Goal: Task Accomplishment & Management: Manage account settings

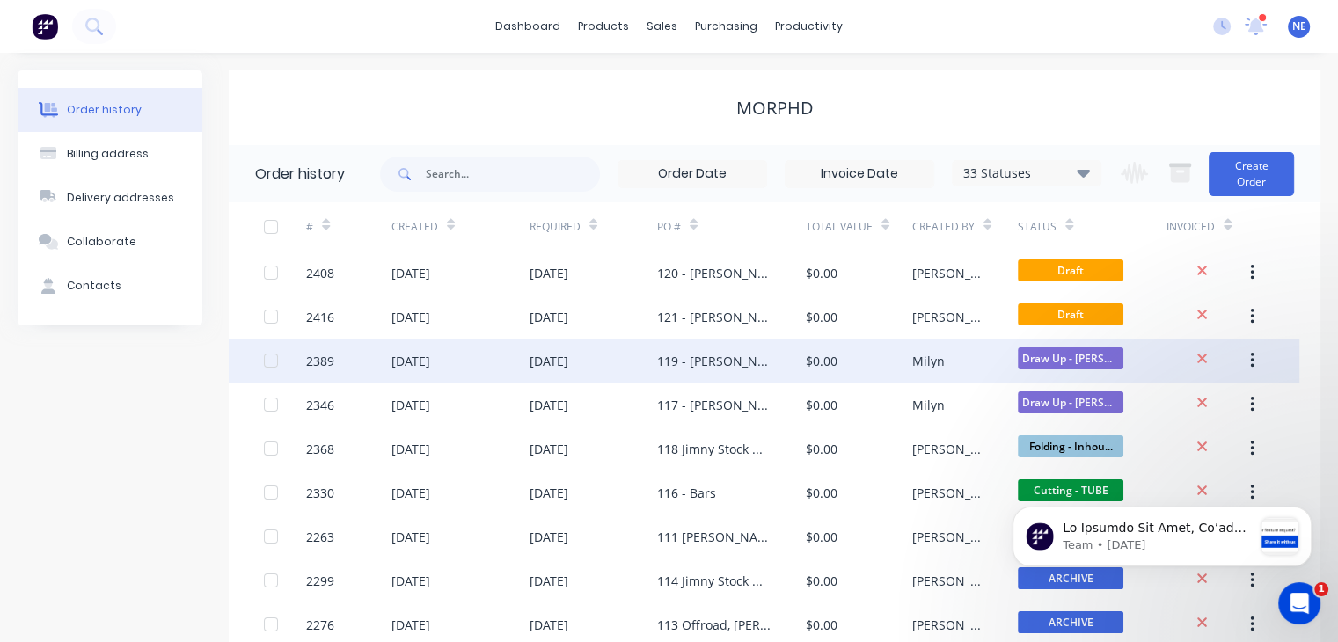
click at [698, 360] on div "119 - [PERSON_NAME]" at bounding box center [714, 361] width 114 height 18
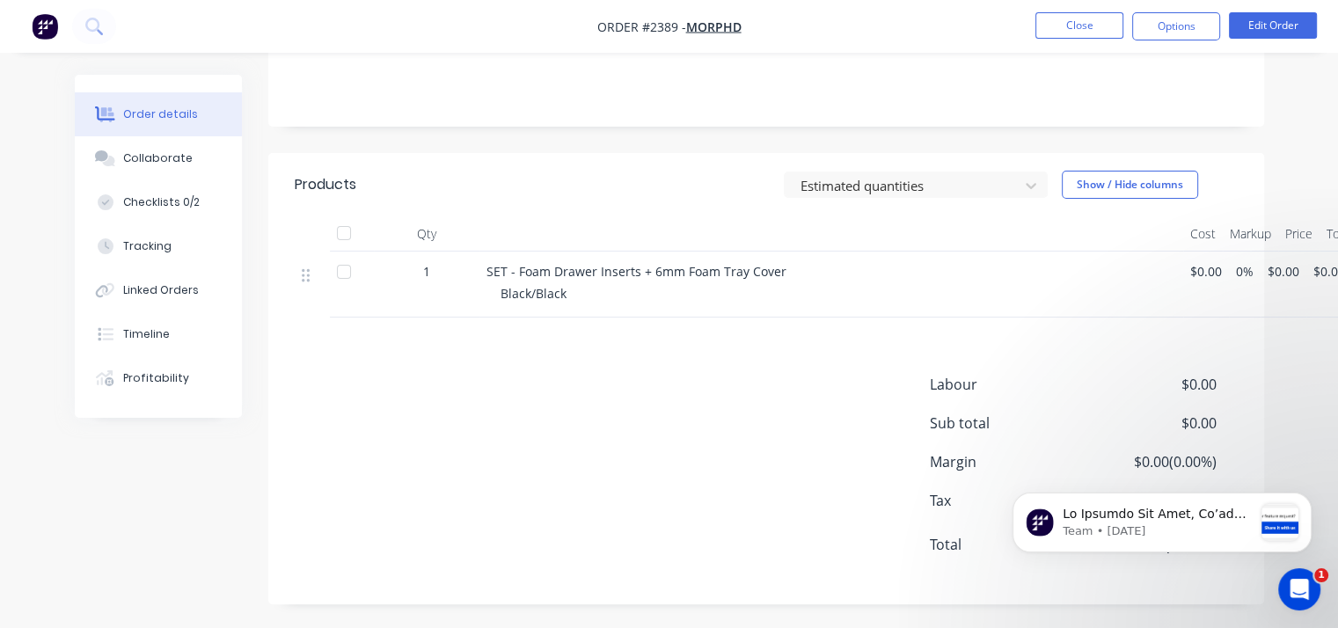
scroll to position [289, 0]
click at [1314, 497] on button "Dismiss notification" at bounding box center [1306, 498] width 23 height 23
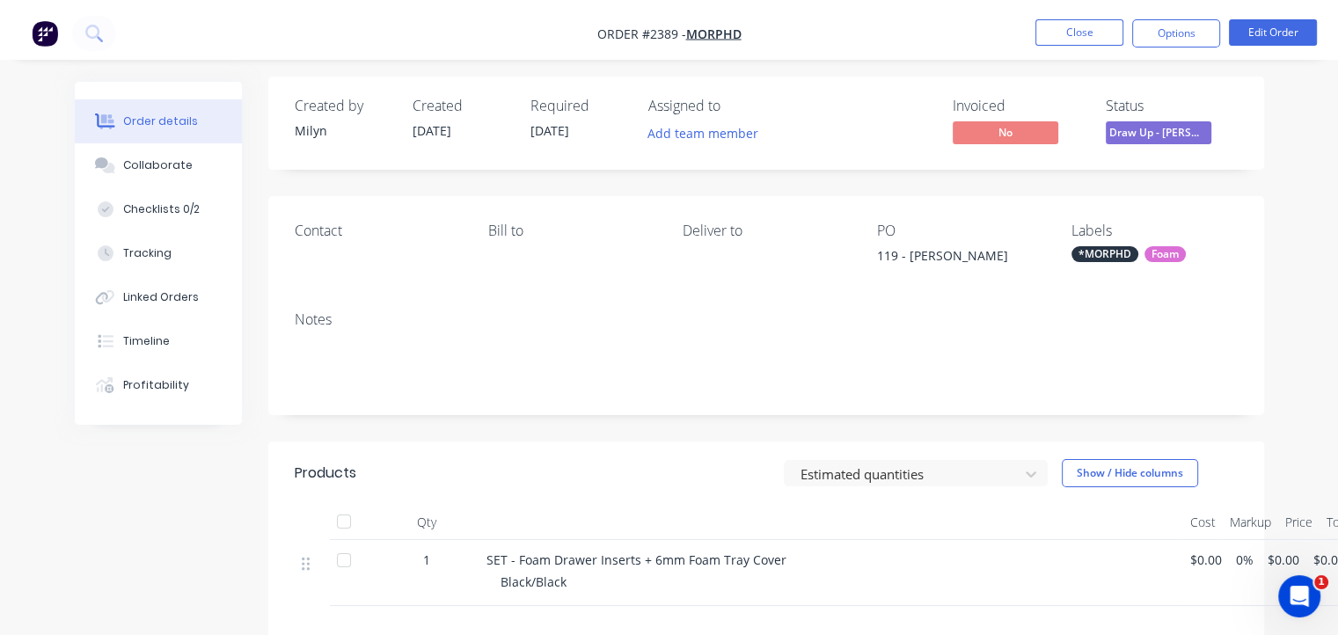
scroll to position [0, 0]
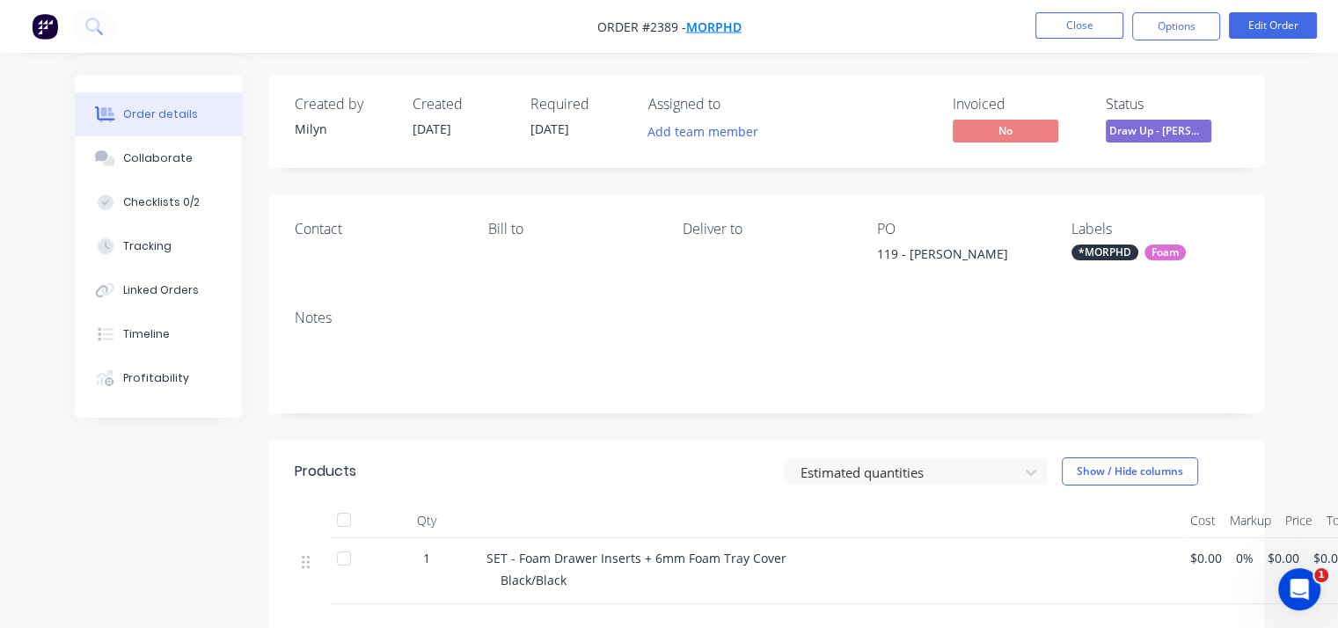
click at [705, 33] on span "MORPHD" at bounding box center [713, 26] width 55 height 17
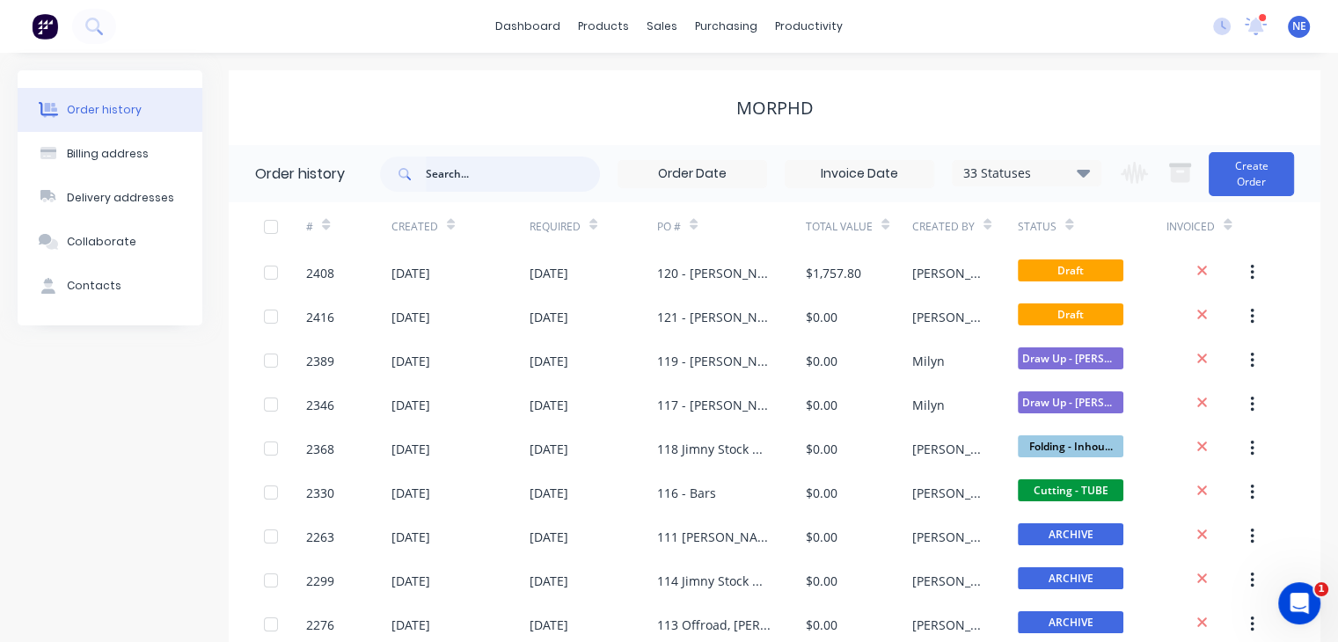
click at [486, 174] on input "text" at bounding box center [513, 174] width 174 height 35
type input "ivory mylk"
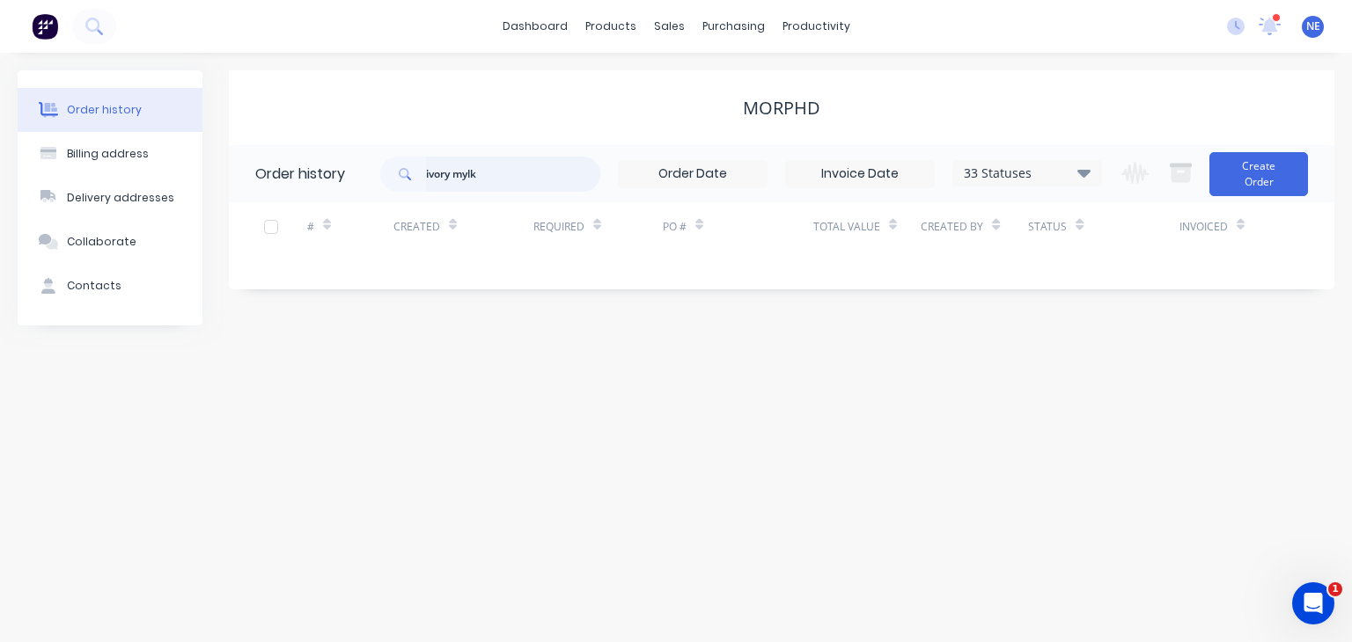
click at [556, 172] on input "ivory mylk" at bounding box center [513, 174] width 174 height 35
click at [554, 175] on input "ivory mylk" at bounding box center [513, 174] width 174 height 35
click at [84, 29] on button at bounding box center [94, 26] width 44 height 35
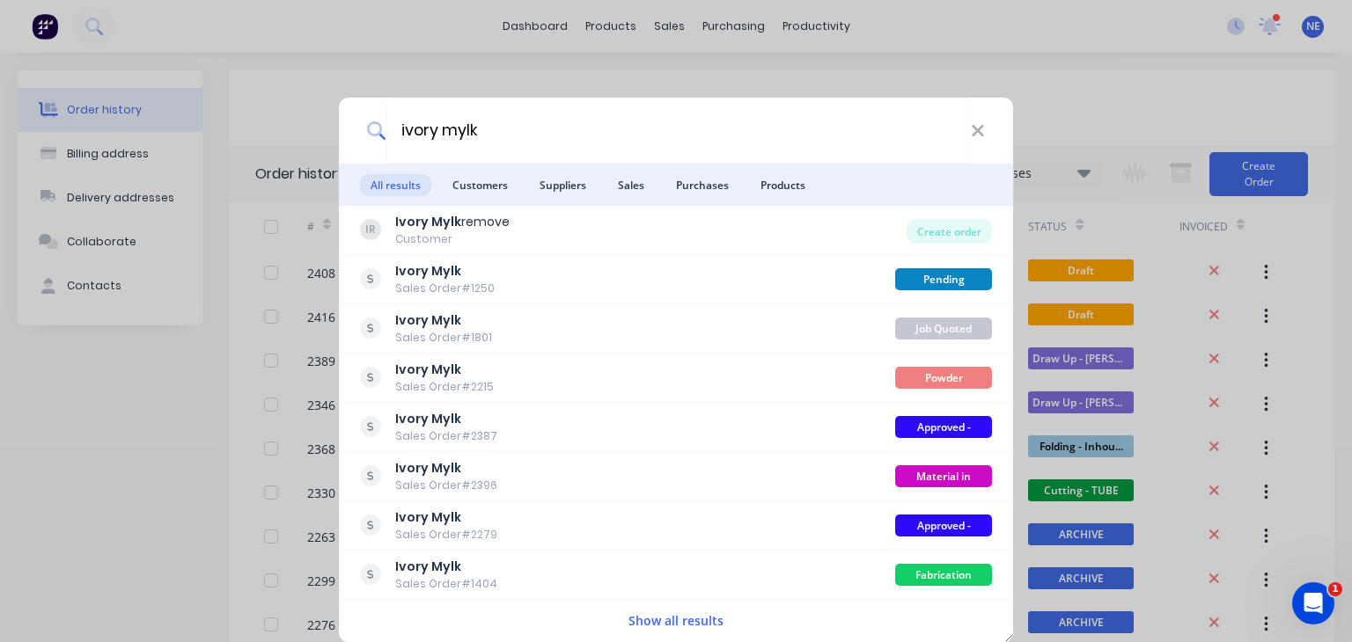
type input "ivory mylk"
click at [985, 129] on div "ivory mylk" at bounding box center [676, 131] width 674 height 66
click at [981, 133] on icon at bounding box center [976, 130] width 11 height 11
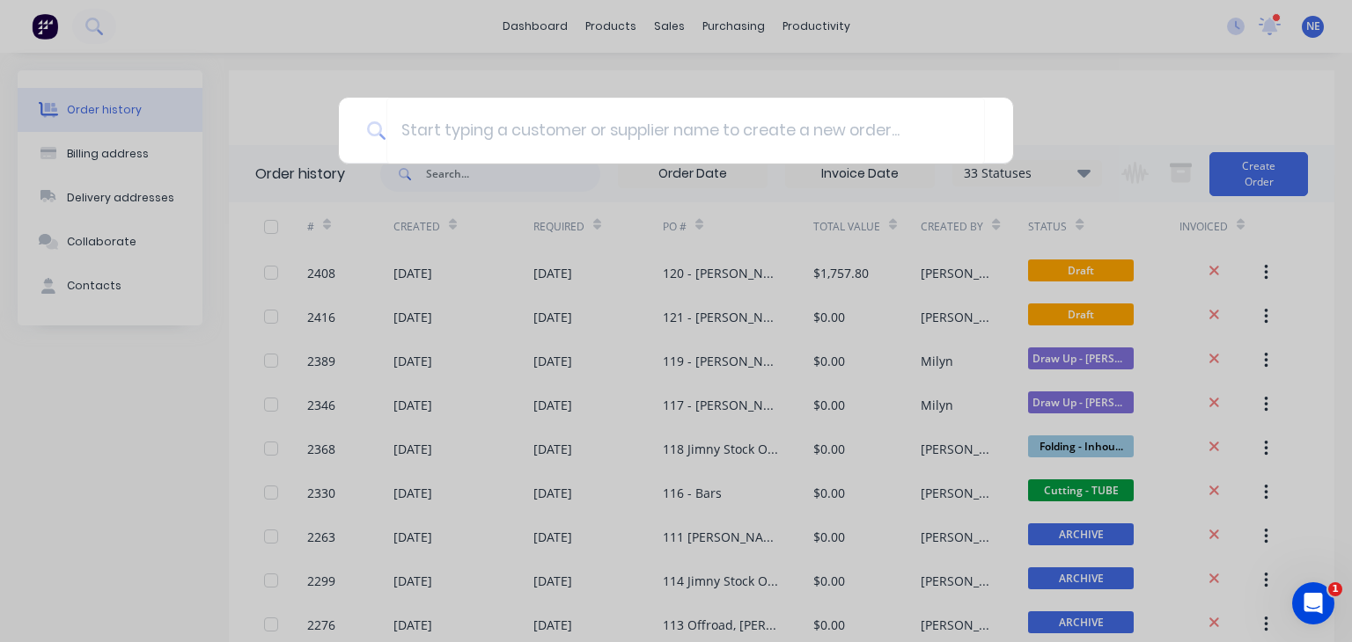
click at [1124, 90] on div at bounding box center [676, 321] width 1352 height 642
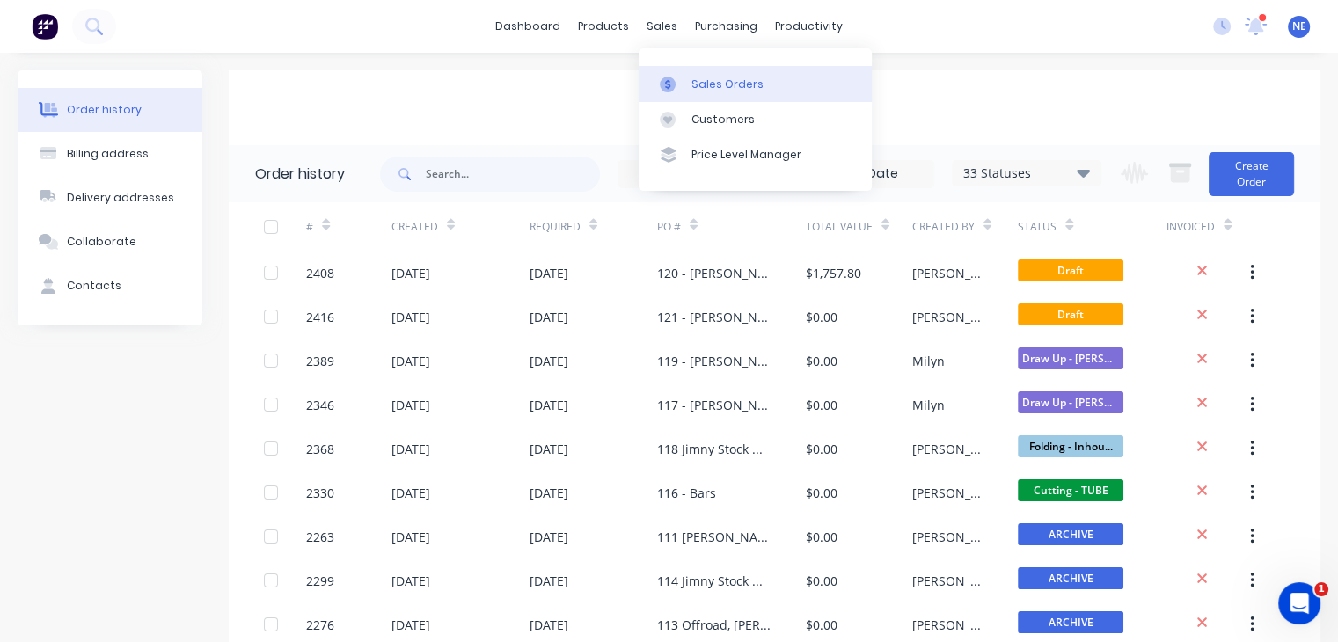
click at [683, 94] on link "Sales Orders" at bounding box center [755, 83] width 233 height 35
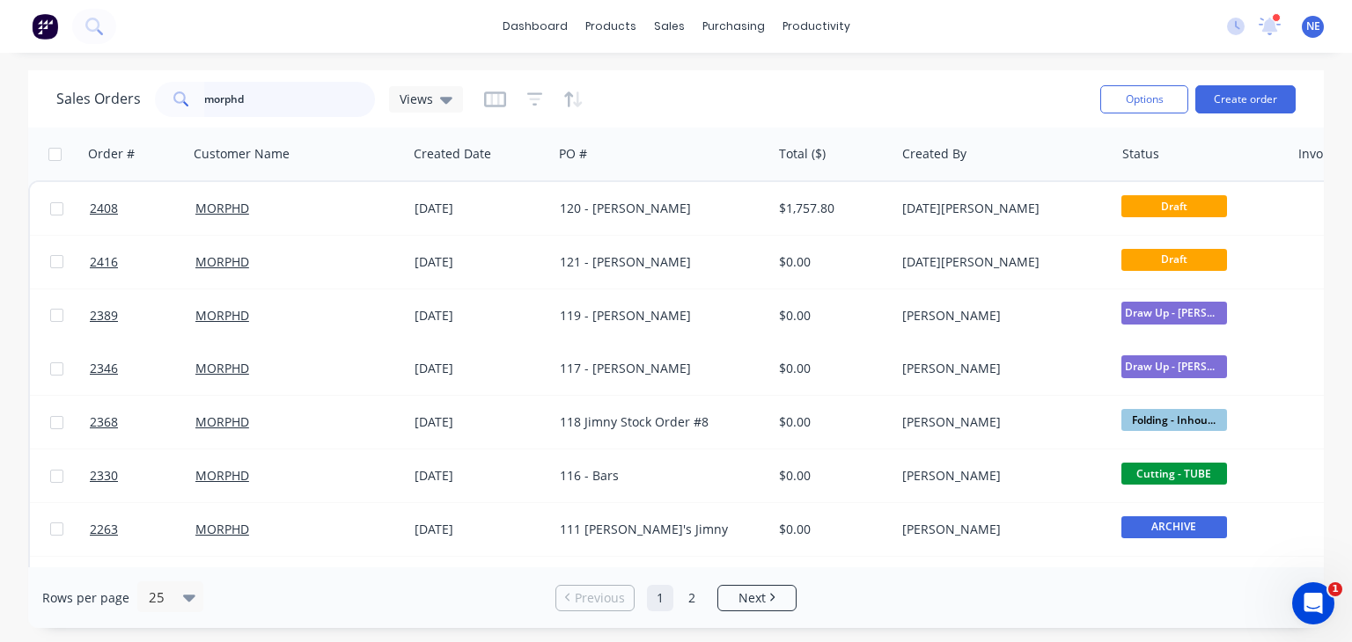
click at [269, 89] on input "morphd" at bounding box center [290, 99] width 172 height 35
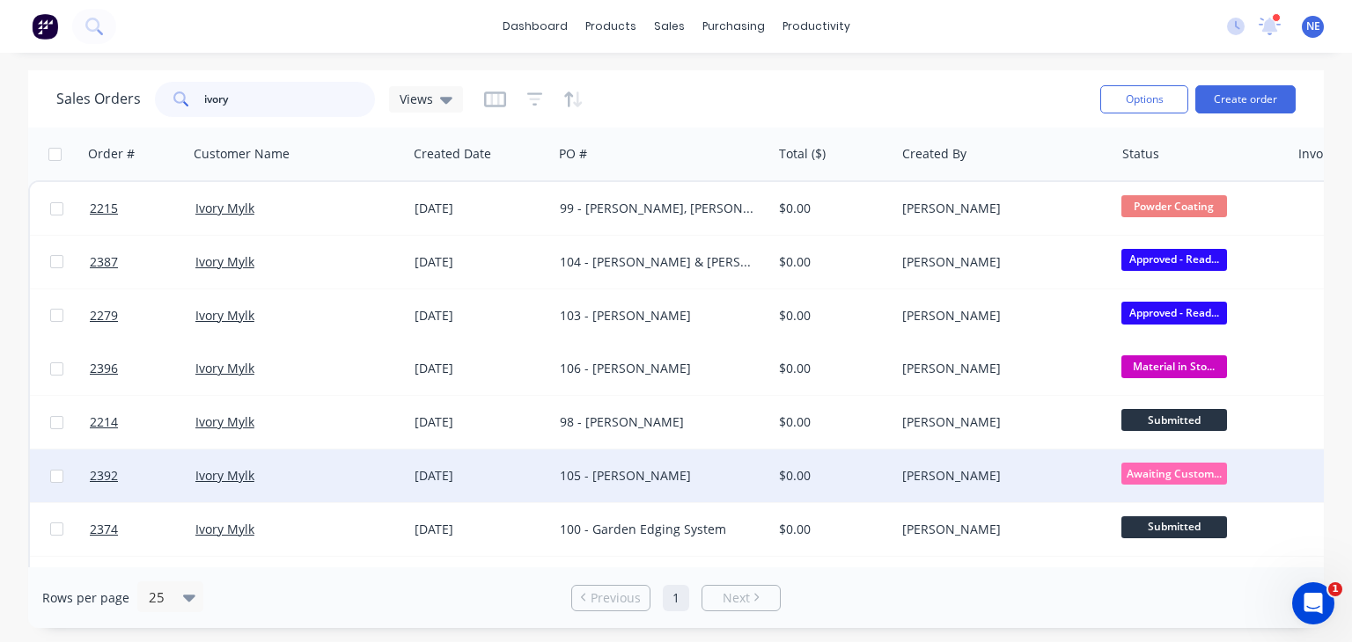
type input "ivory"
click at [630, 471] on div "105 - Joey Dable" at bounding box center [657, 476] width 194 height 18
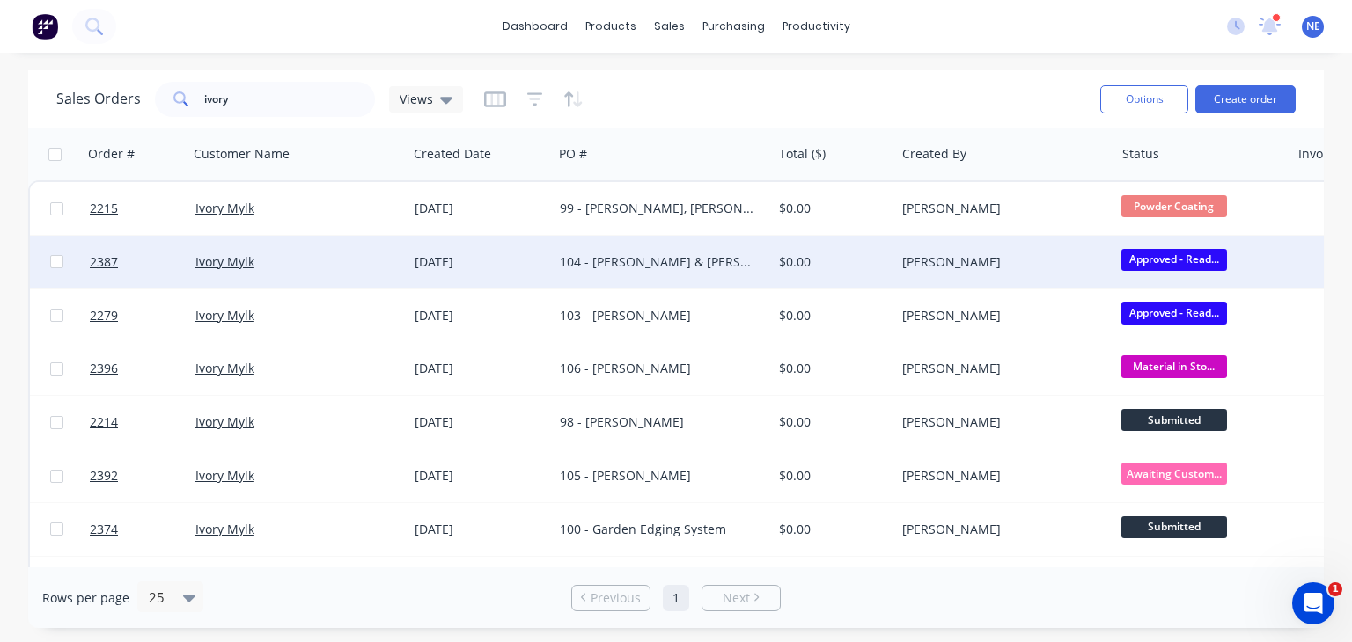
click at [638, 268] on div "104 - Sarah C & Emily C" at bounding box center [657, 262] width 194 height 18
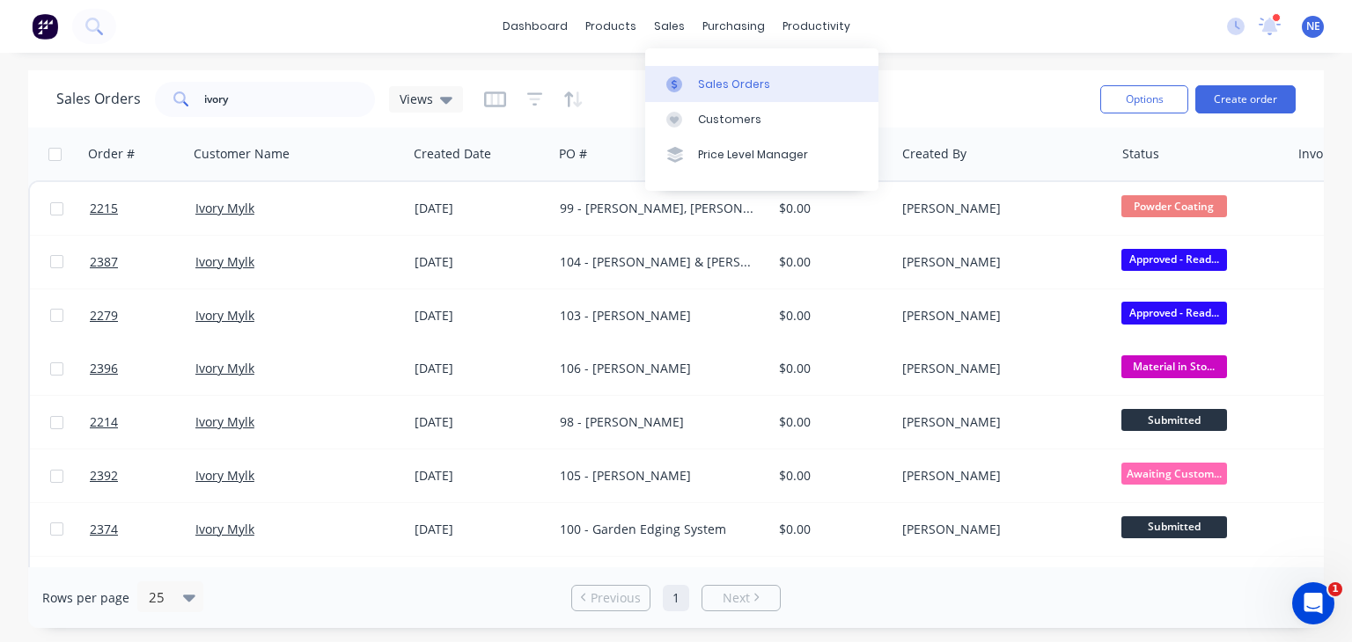
click at [765, 89] on link "Sales Orders" at bounding box center [761, 83] width 233 height 35
click at [282, 94] on input "ivory" at bounding box center [290, 99] width 172 height 35
click at [279, 96] on input "ivory" at bounding box center [290, 99] width 172 height 35
click at [278, 98] on input "ivory" at bounding box center [290, 99] width 172 height 35
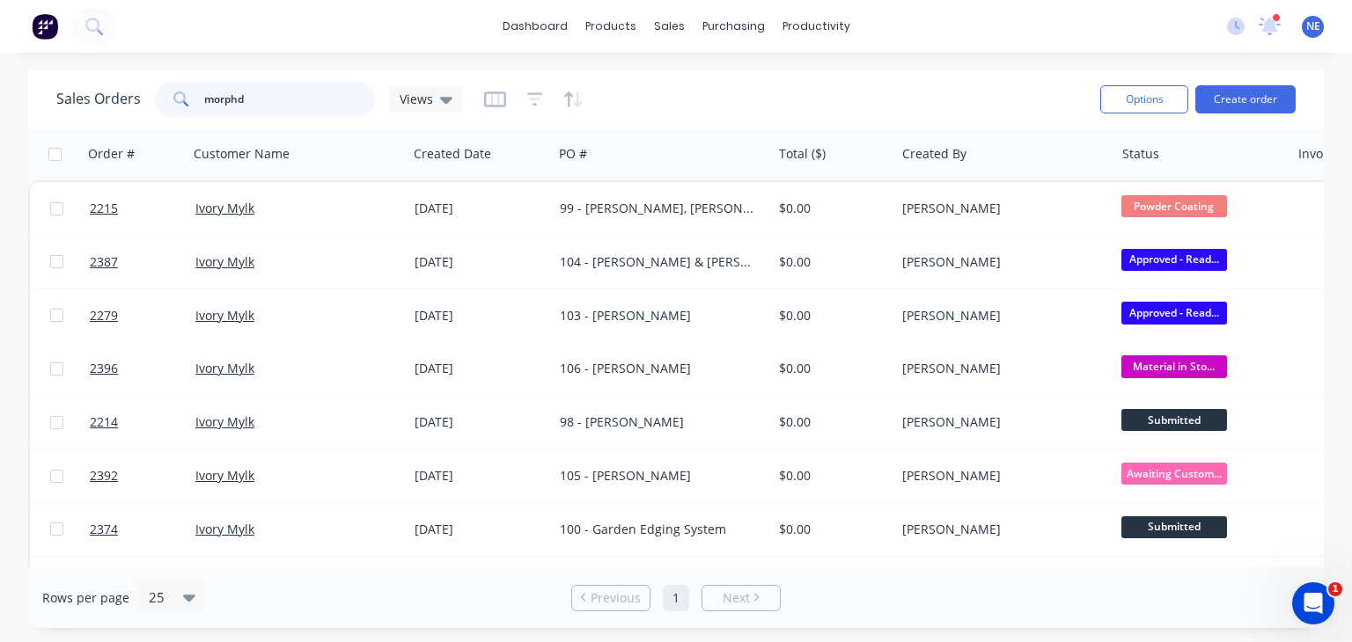
type input "morphd"
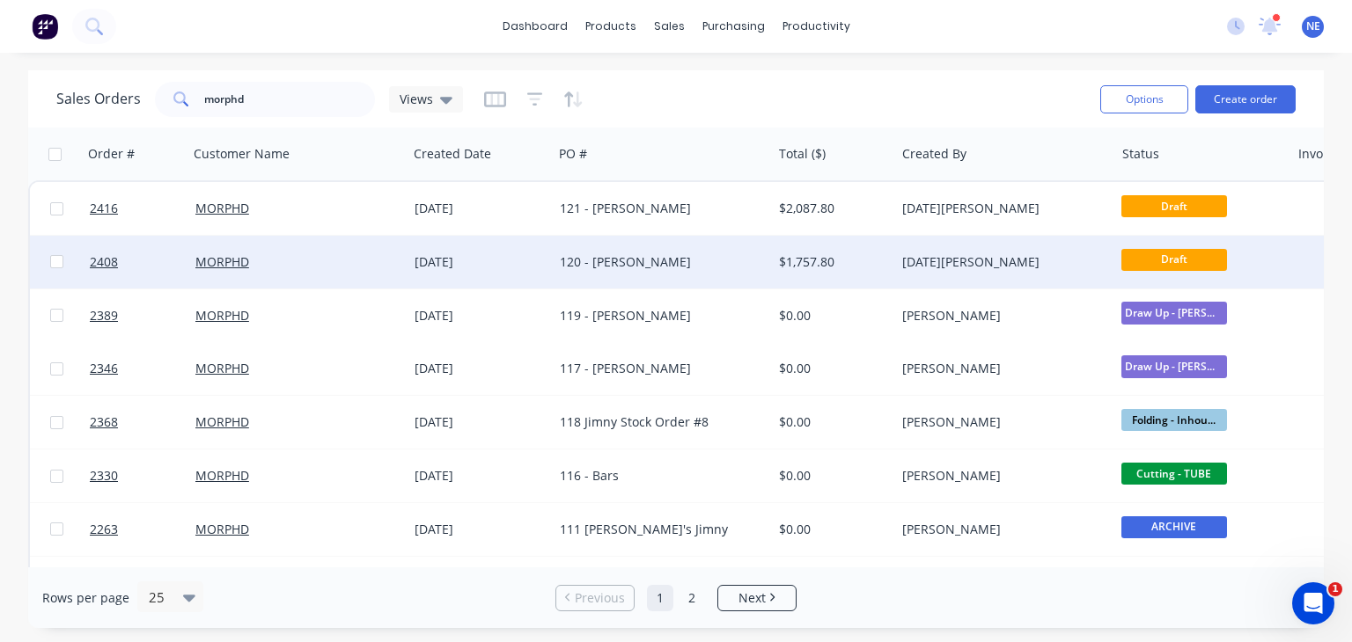
click at [661, 266] on div "120 - [PERSON_NAME]" at bounding box center [657, 262] width 194 height 18
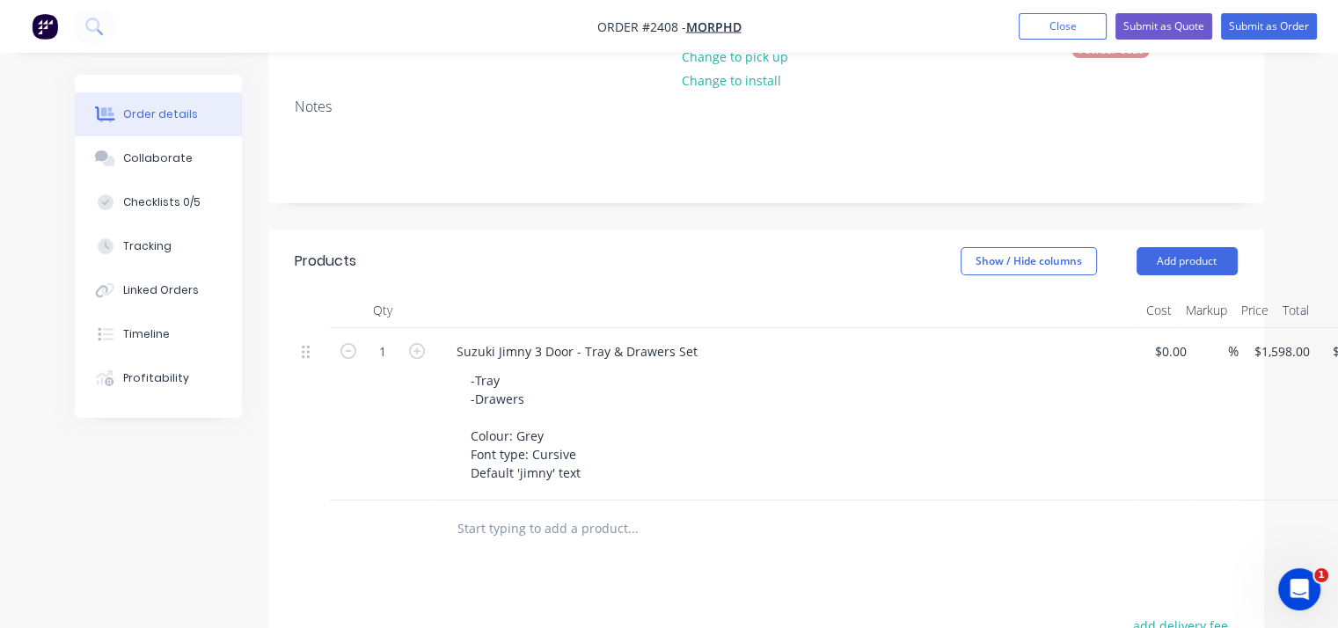
scroll to position [352, 0]
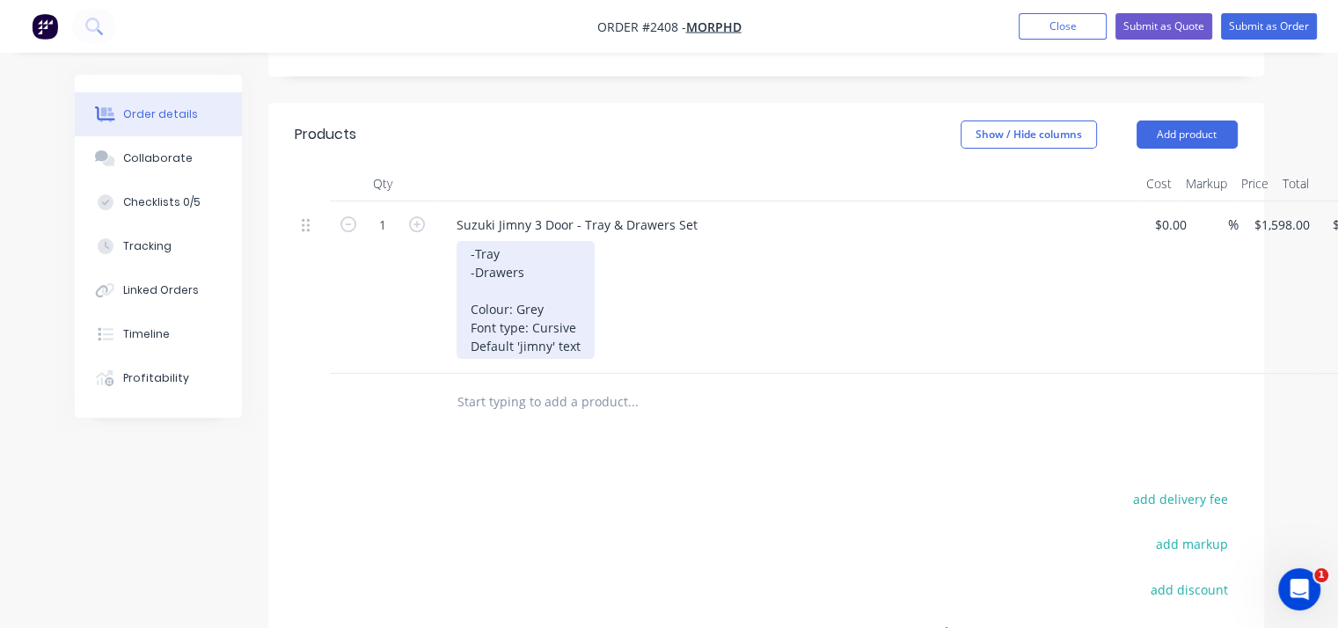
click at [582, 345] on div "-Tray -Drawers Colour: Grey Font type: Cursive Default 'jimny' text" at bounding box center [526, 300] width 138 height 118
copy div "-Tray -Drawers Colour: Grey Font type: Cursive Default 'jimny' text"
click at [542, 265] on div "-Tray -Drawers Colour: Grey Font type: Cursive Default 'jimny' text" at bounding box center [526, 300] width 138 height 118
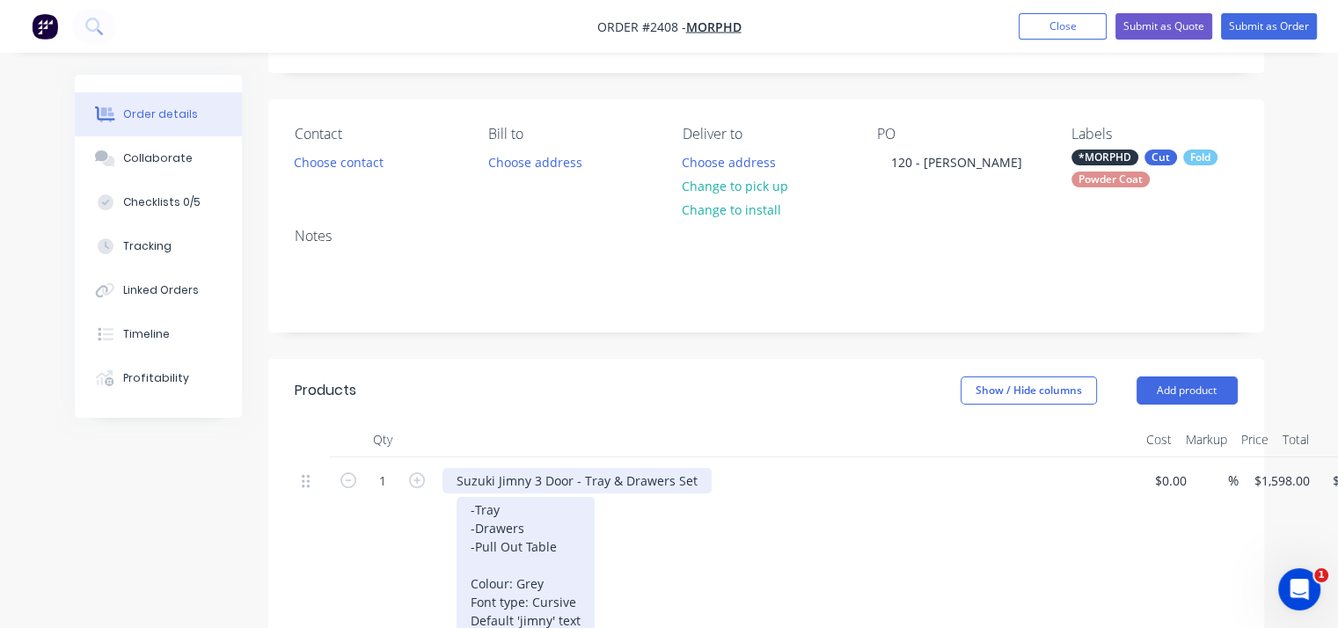
scroll to position [264, 0]
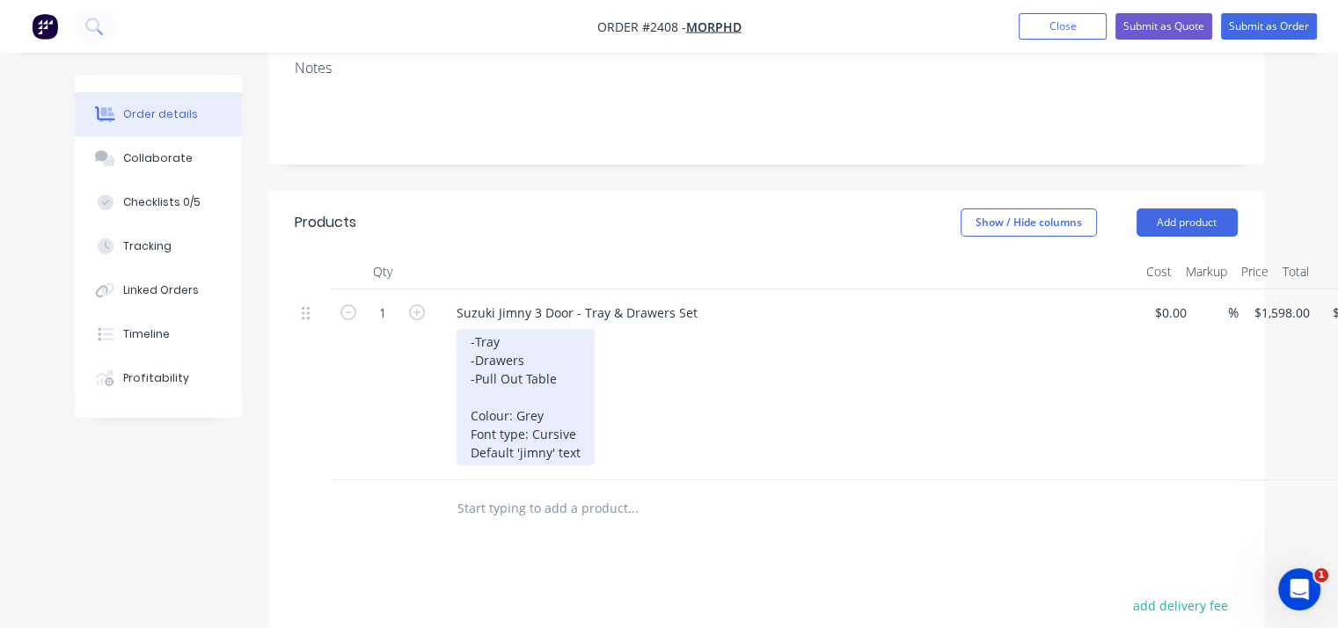
click at [560, 376] on div "-Tray -Drawers -Pull Out Table Colour: Grey Font type: Cursive Default 'jimny' …" at bounding box center [526, 397] width 138 height 136
drag, startPoint x: 557, startPoint y: 380, endPoint x: 458, endPoint y: 370, distance: 100.0
click at [458, 370] on div "-Tray -Drawers -Pull Out Table Colour: Grey Font type: Cursive Default 'jimny' …" at bounding box center [526, 397] width 138 height 136
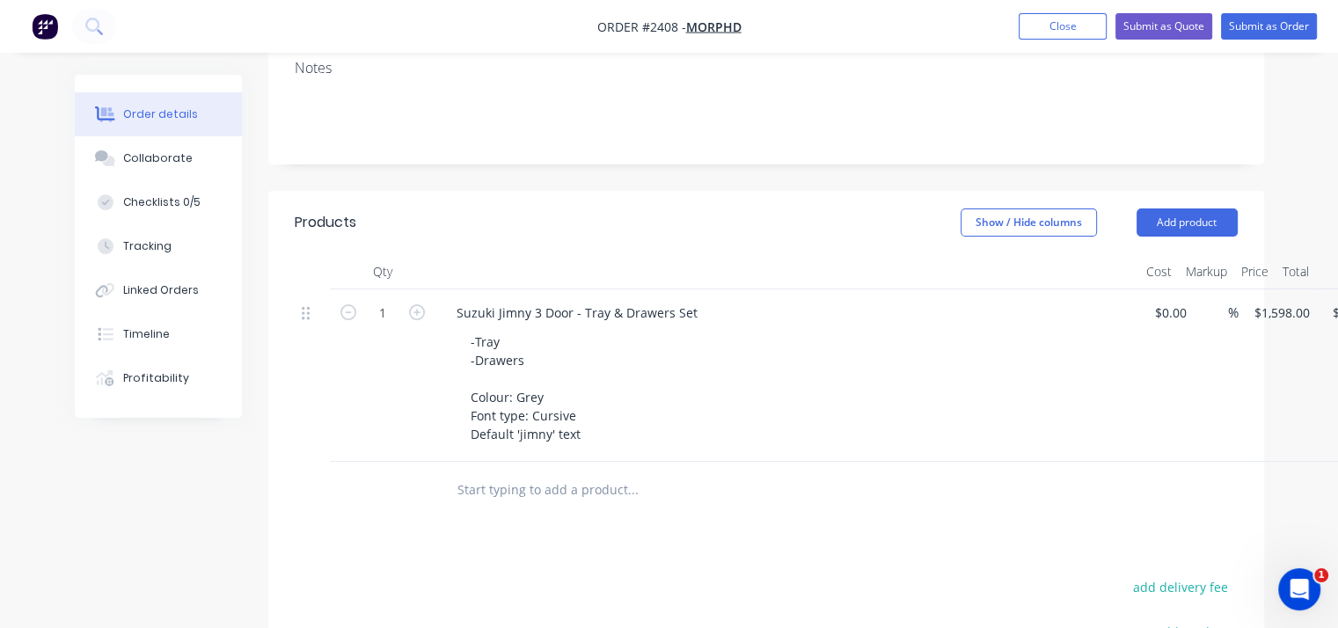
click at [832, 473] on div at bounding box center [707, 490] width 528 height 35
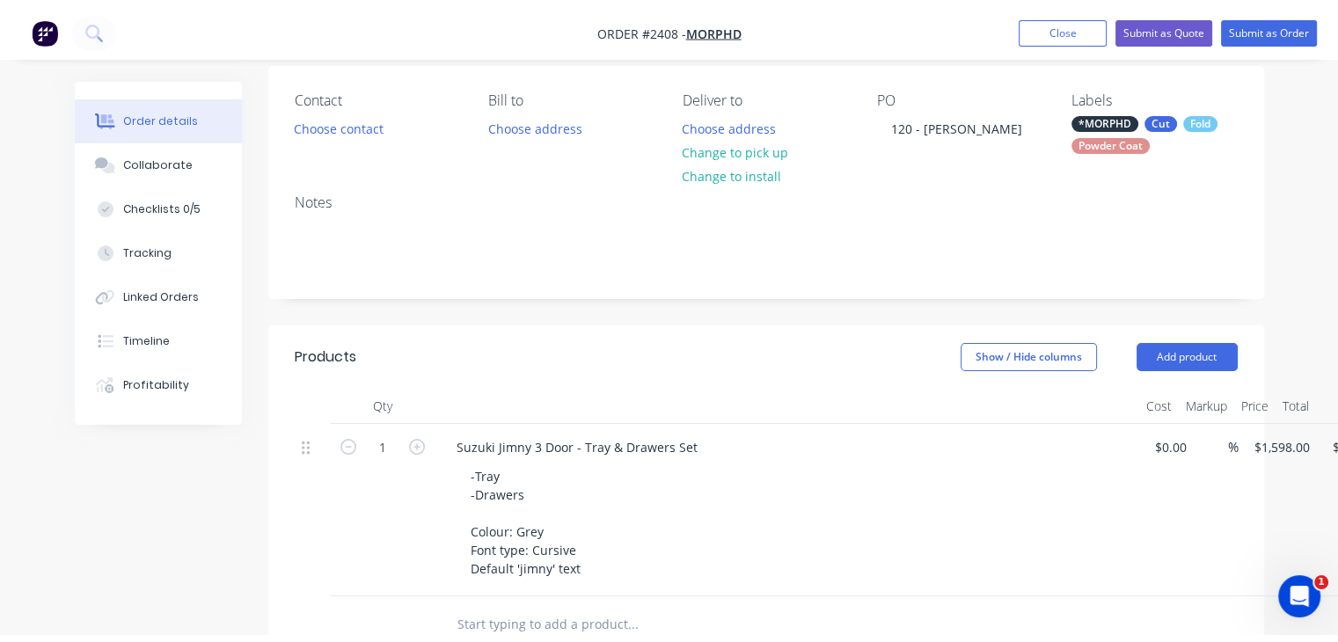
scroll to position [0, 0]
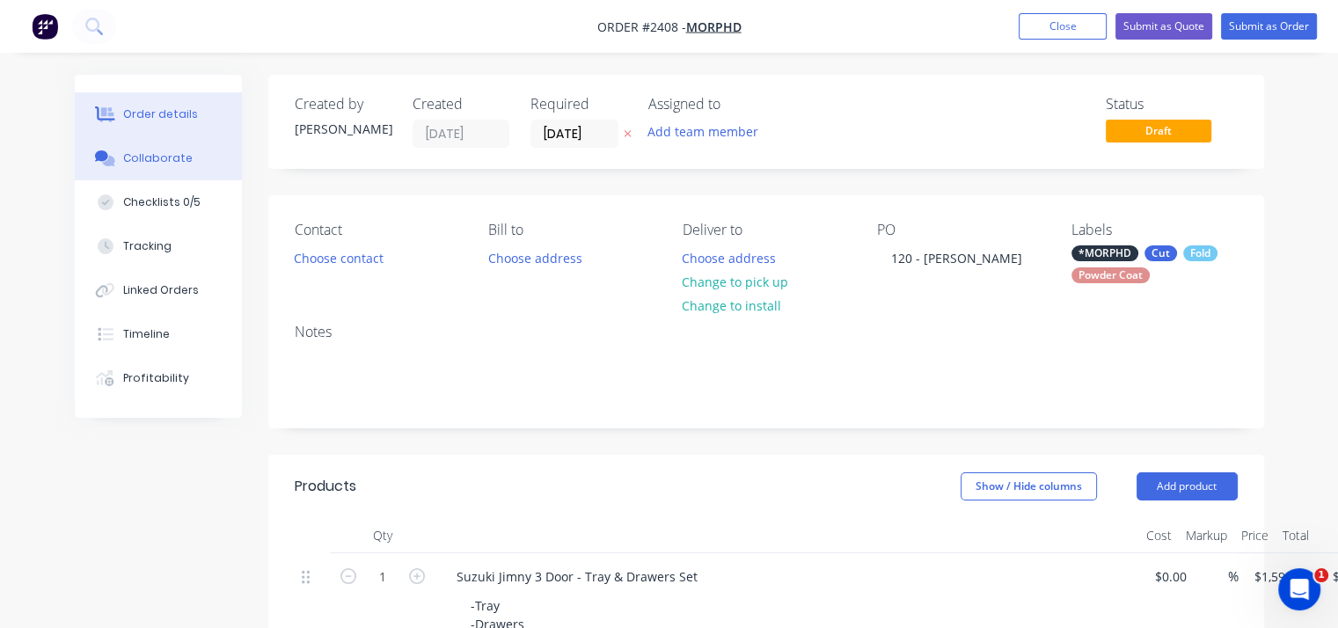
click at [156, 156] on div "Collaborate" at bounding box center [158, 158] width 70 height 16
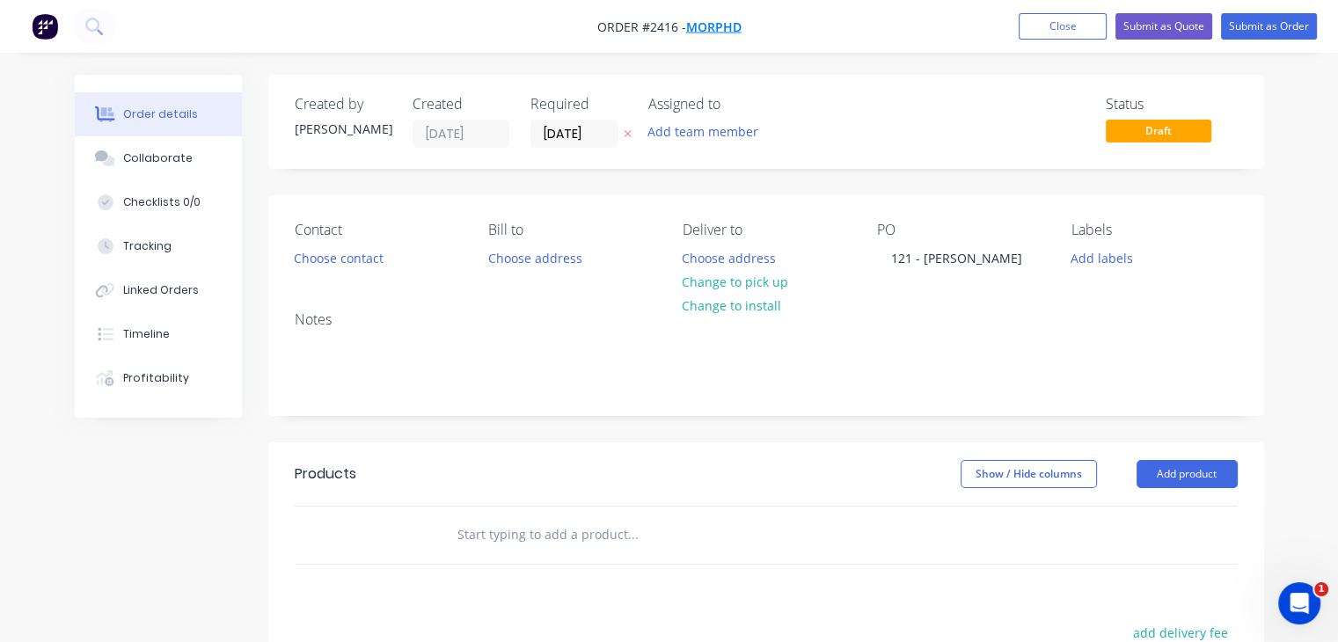
click at [711, 24] on span "MORPHD" at bounding box center [713, 26] width 55 height 17
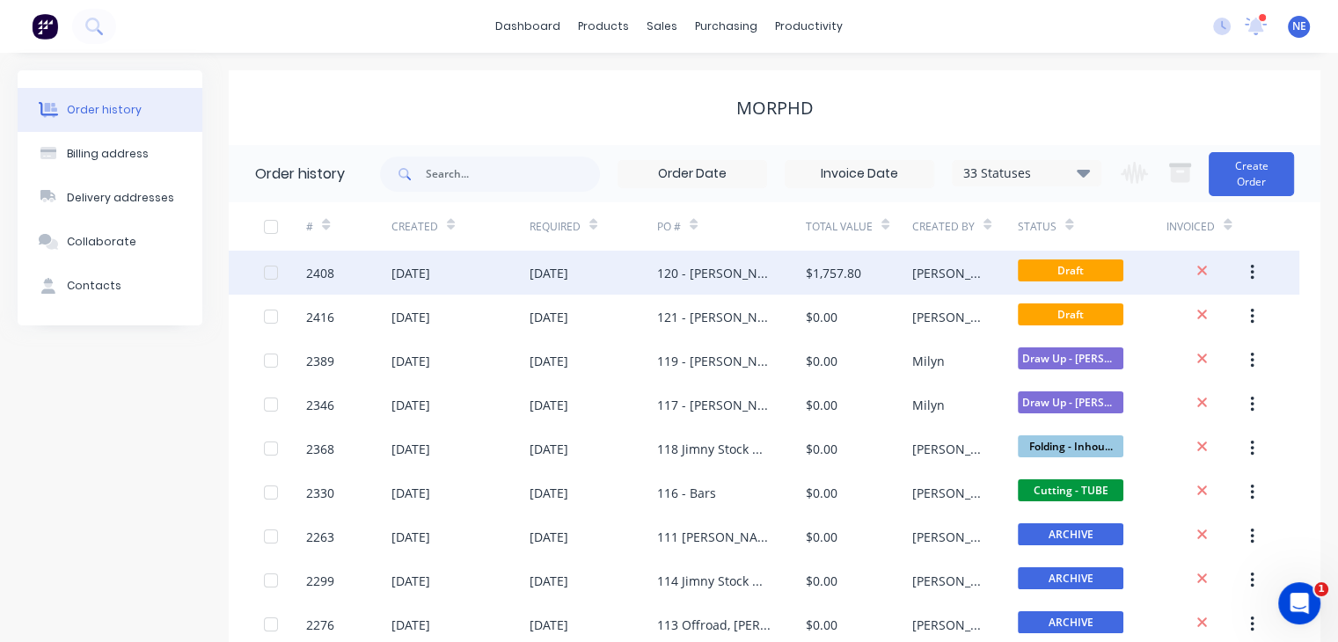
click at [714, 272] on div "120 - [PERSON_NAME]" at bounding box center [714, 273] width 114 height 18
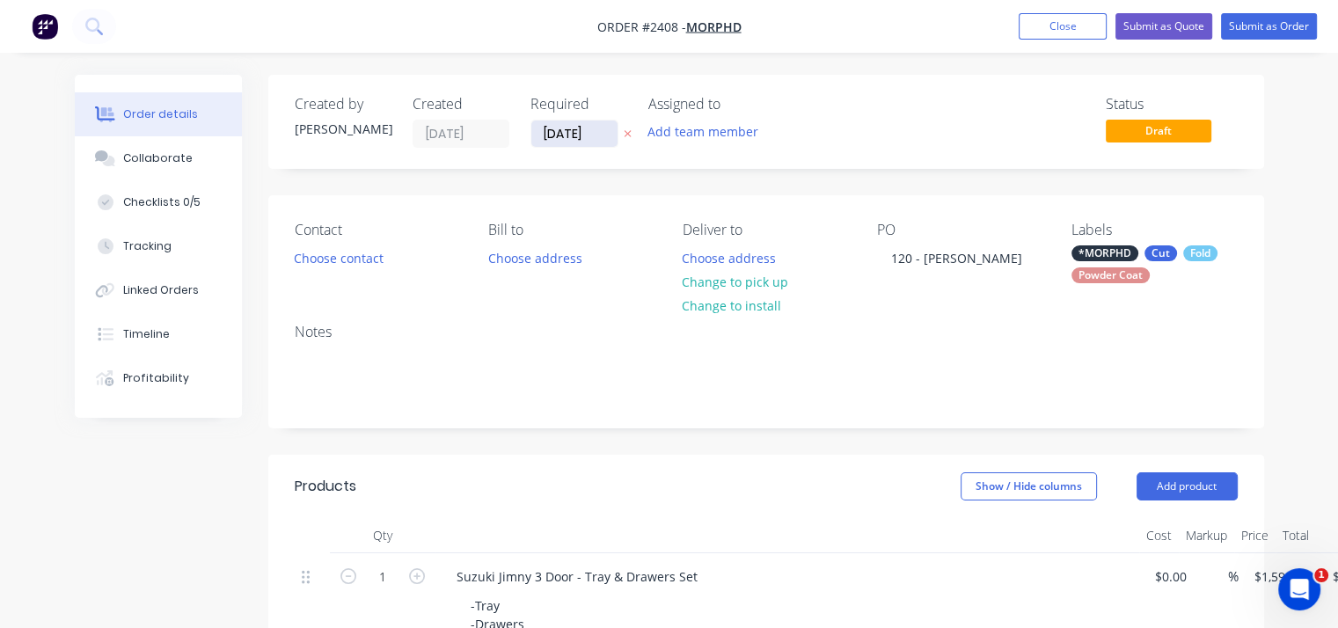
click at [579, 136] on input "[DATE]" at bounding box center [574, 134] width 86 height 26
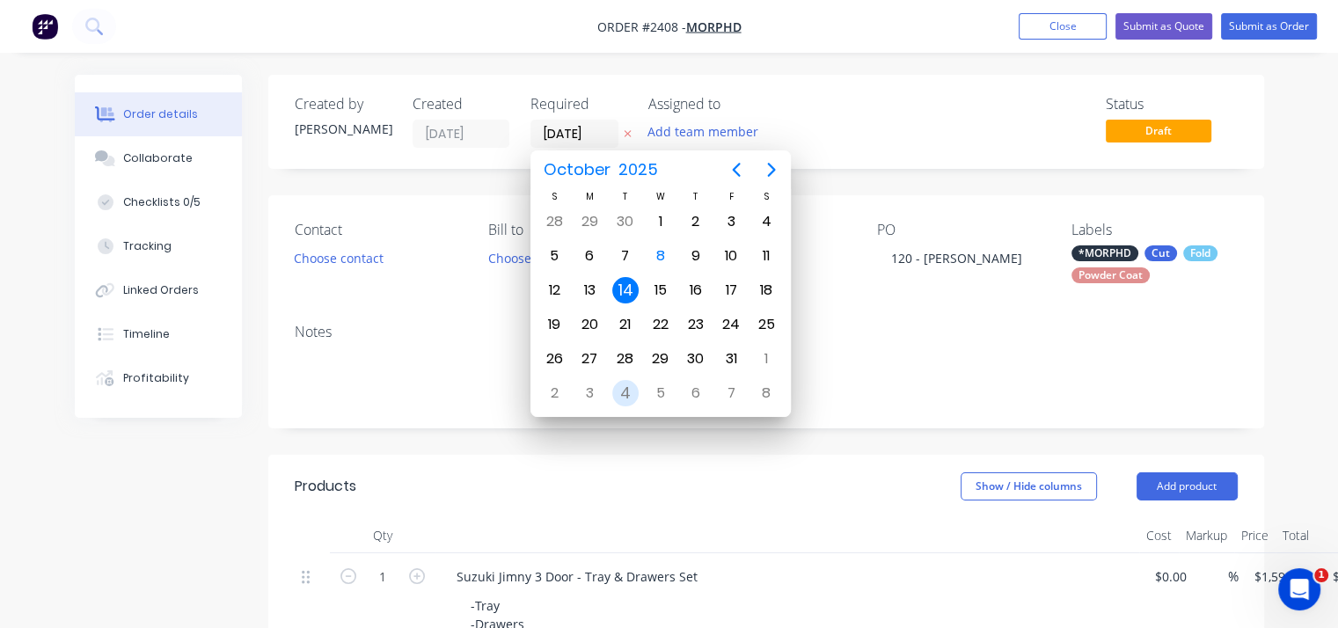
click at [625, 392] on div "4" at bounding box center [625, 393] width 26 height 26
type input "[DATE]"
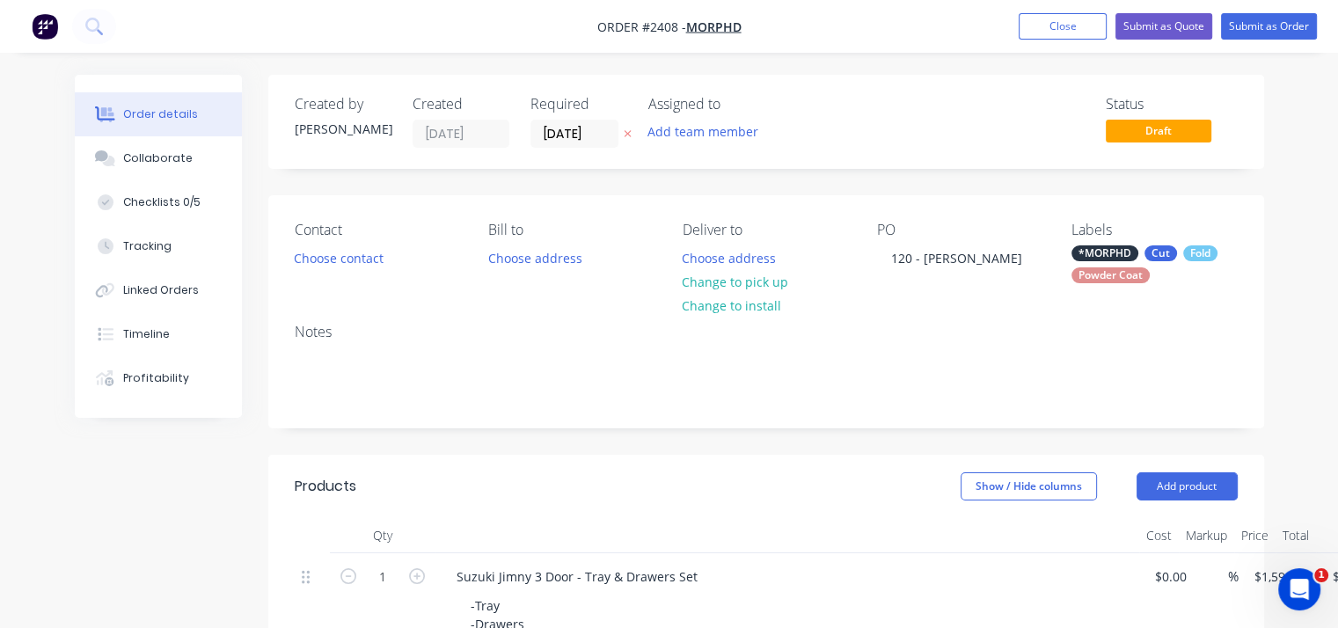
click at [953, 155] on div "Created by [PERSON_NAME] Created [DATE] Required [DATE] Assigned to Add team me…" at bounding box center [766, 122] width 996 height 94
click at [723, 27] on span "MORPHD" at bounding box center [713, 26] width 55 height 17
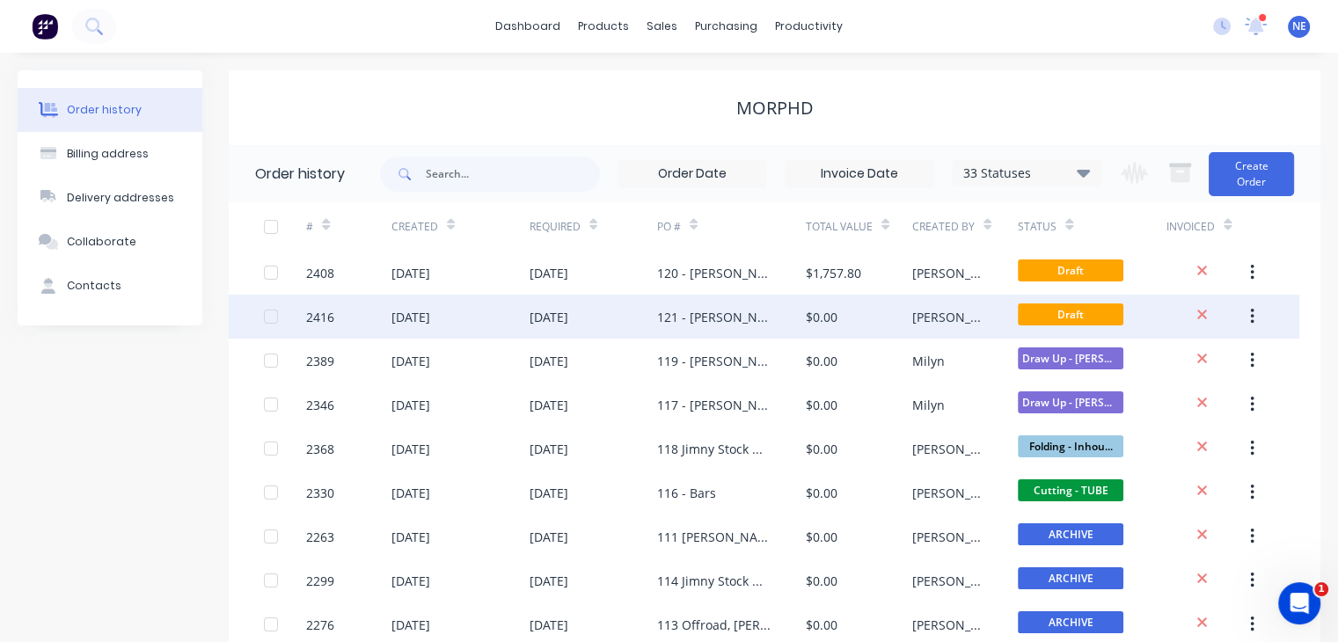
click at [702, 319] on div "121 - [PERSON_NAME]" at bounding box center [714, 317] width 114 height 18
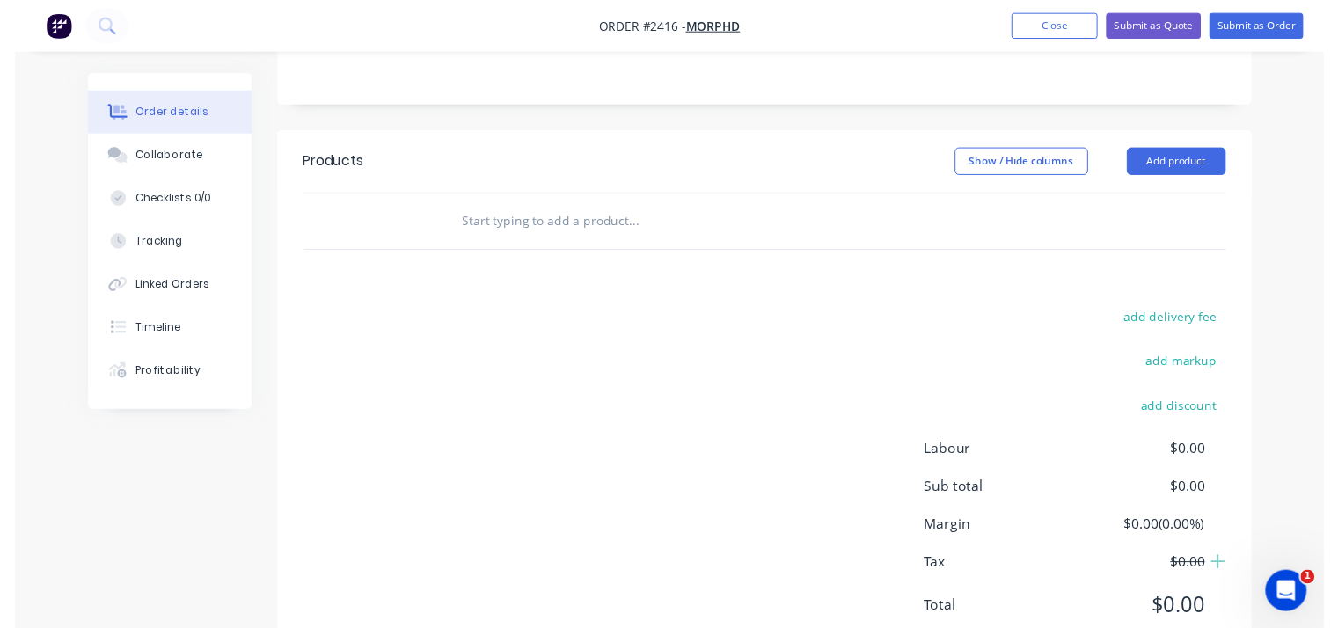
scroll to position [282, 0]
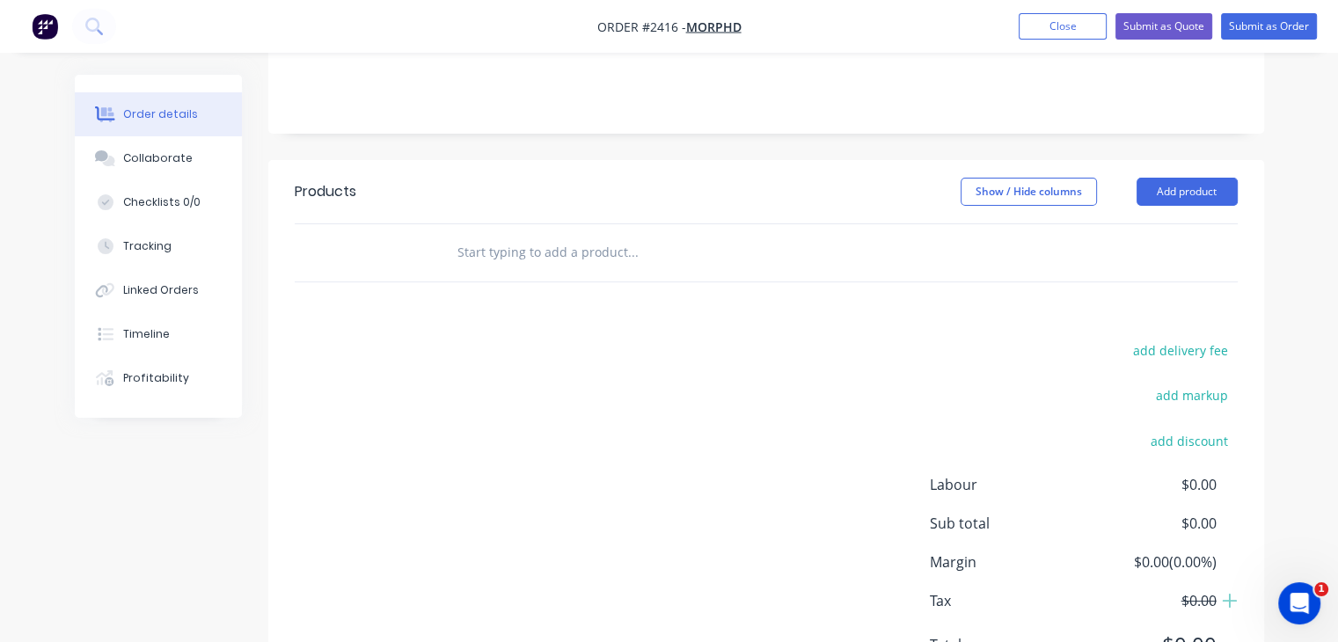
click at [546, 251] on input "text" at bounding box center [633, 252] width 352 height 35
paste input "Suzuki Jimny XL / 5 Door - Adventure Set"
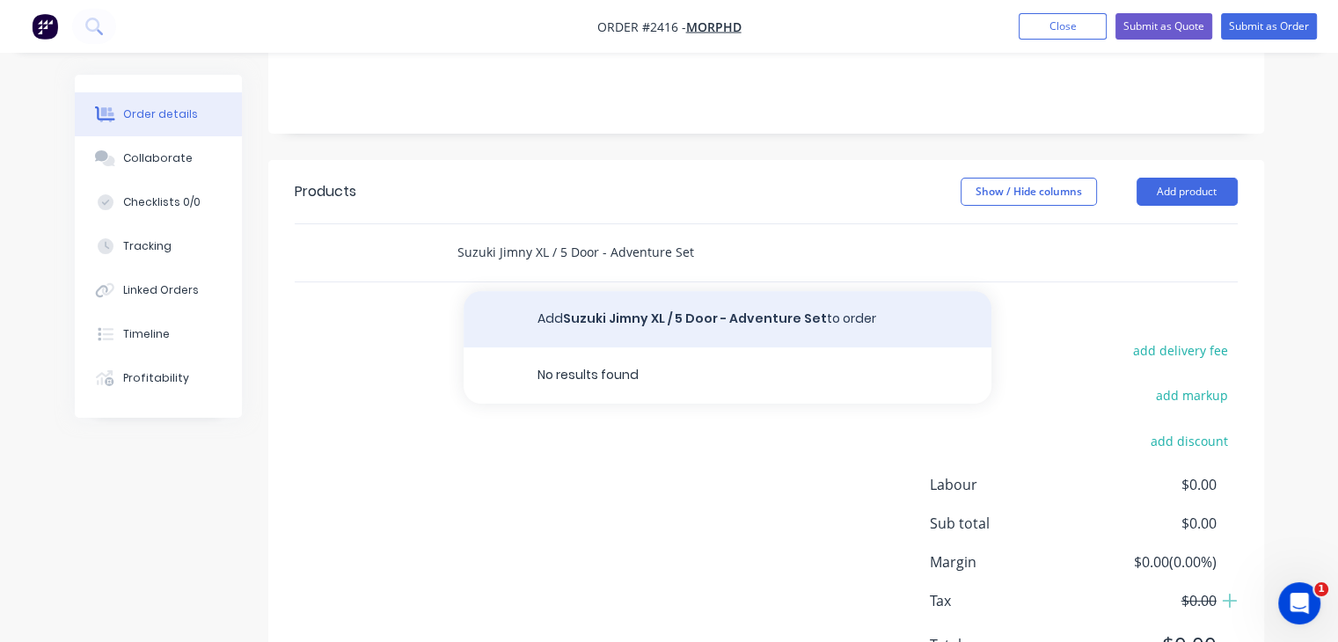
type input "Suzuki Jimny XL / 5 Door - Adventure Set"
click at [809, 313] on button "Add Suzuki Jimny XL / 5 Door - Adventure Set to order" at bounding box center [728, 319] width 528 height 56
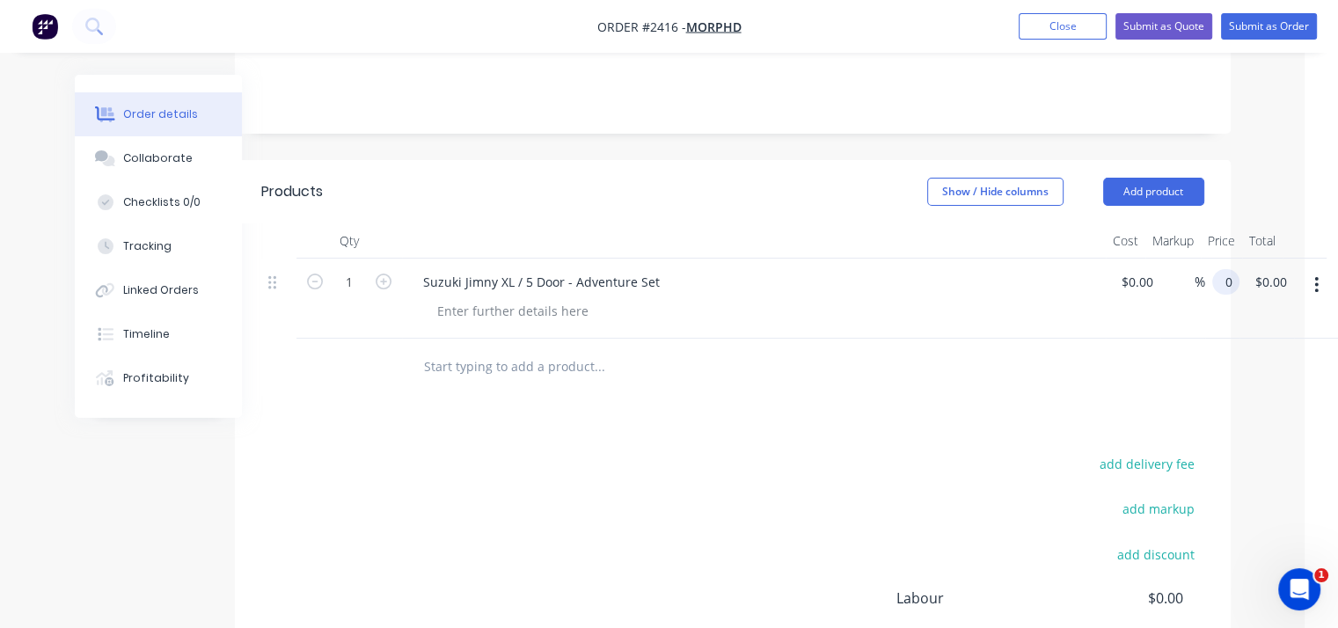
scroll to position [282, 33]
click at [1228, 286] on input "0" at bounding box center [1230, 282] width 20 height 26
paste input "1898.0"
type input "$1,898.00"
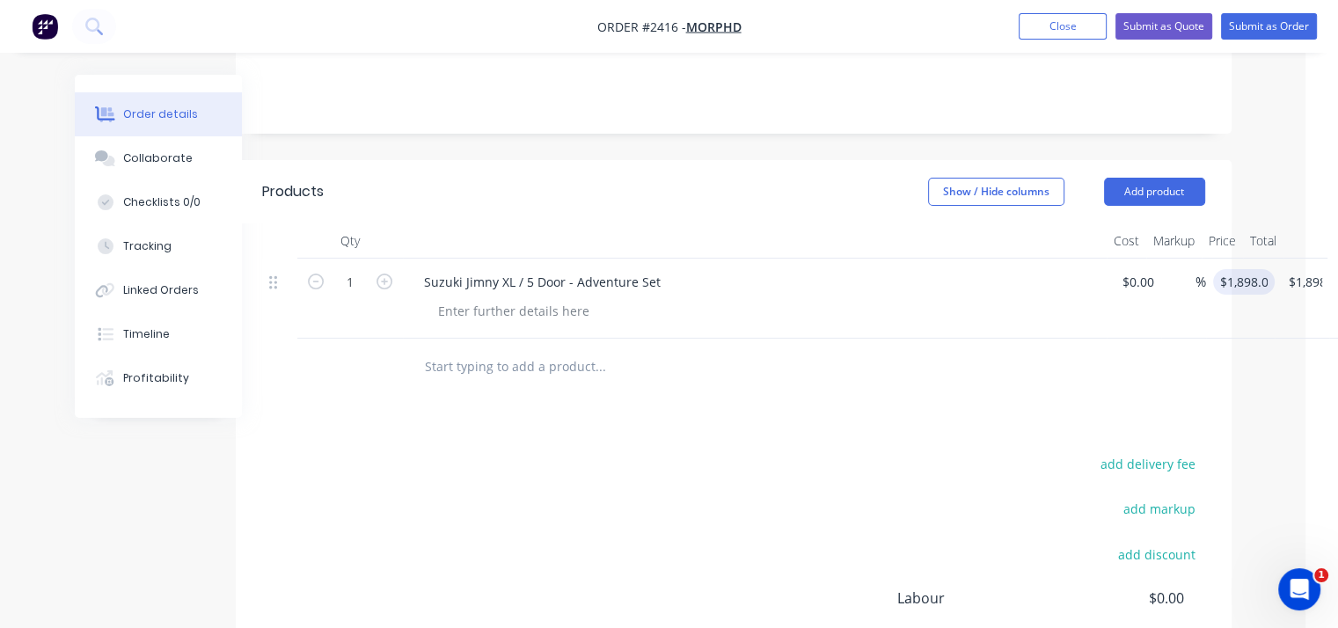
click at [1139, 335] on div "$0.00 $0.00" at bounding box center [1134, 299] width 55 height 80
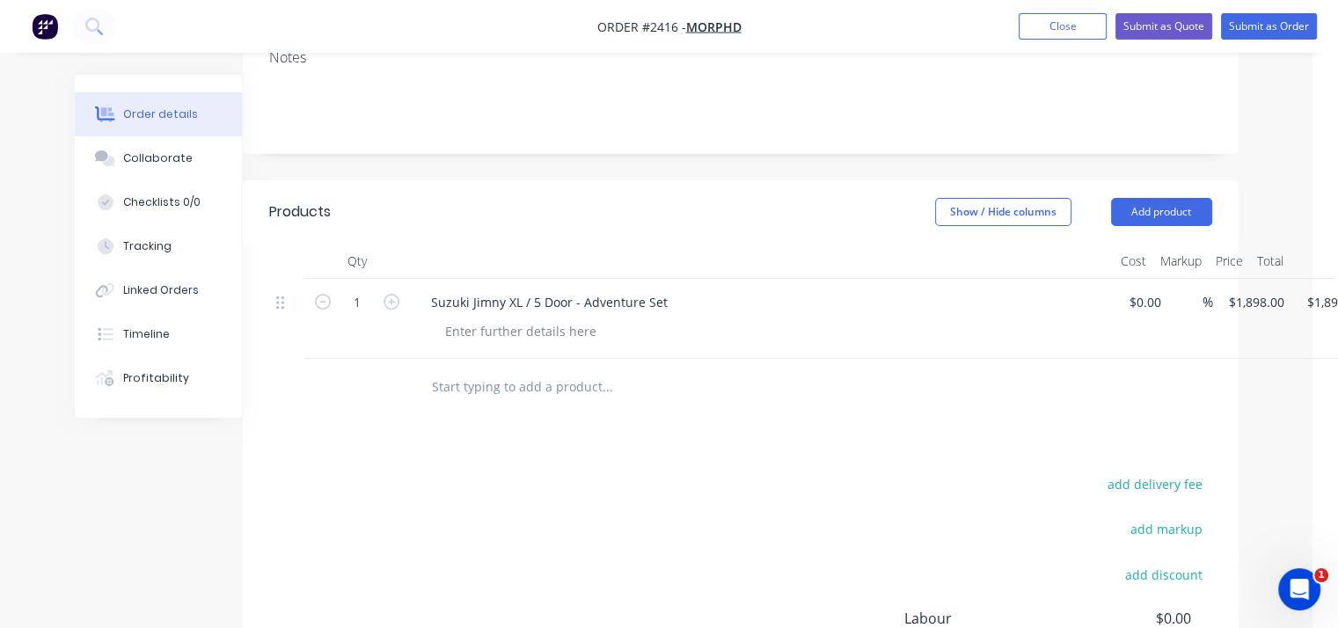
scroll to position [264, 26]
click at [536, 330] on div at bounding box center [521, 330] width 180 height 26
paste div
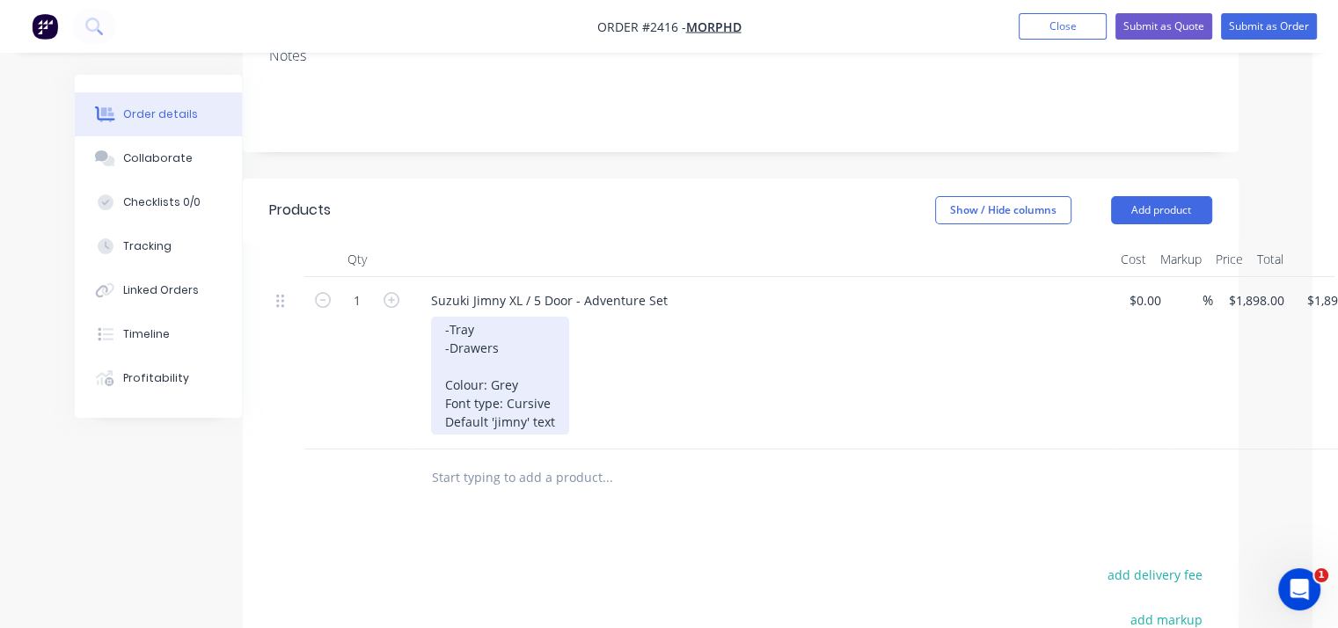
click at [530, 343] on div "-Tray -Drawers Colour: Grey Font type: Cursive Default 'jimny' text" at bounding box center [500, 376] width 138 height 118
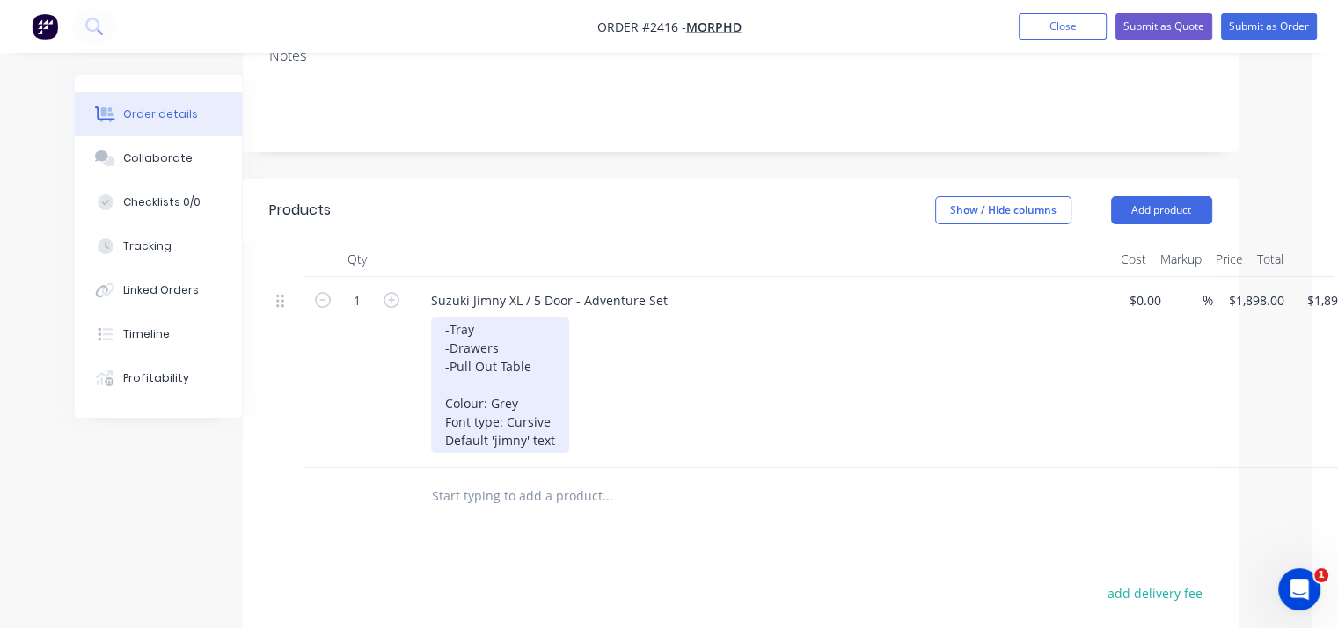
click at [497, 409] on div "-Tray -Drawers -Pull Out Table Colour: Grey Font type: Cursive Default 'jimny' …" at bounding box center [500, 385] width 138 height 136
click at [550, 425] on div "-Tray -Drawers -Pull Out Table Colour: Black Font type: Cursive Default 'jimny'…" at bounding box center [500, 385] width 138 height 136
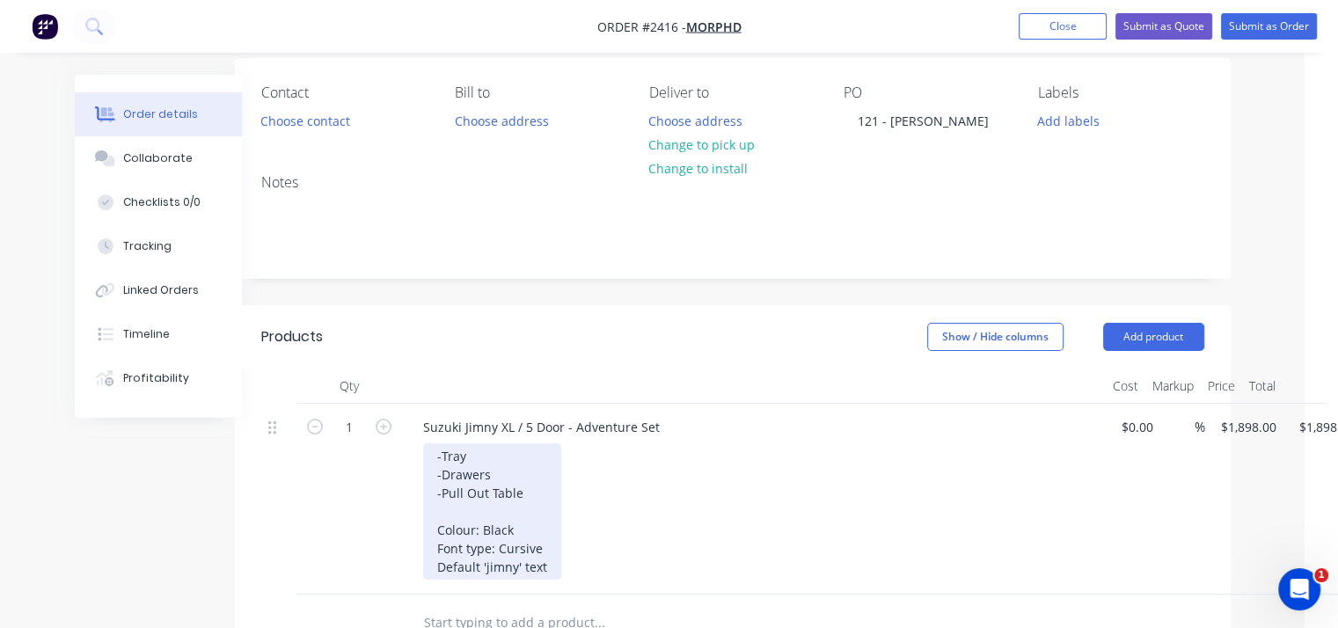
scroll to position [0, 33]
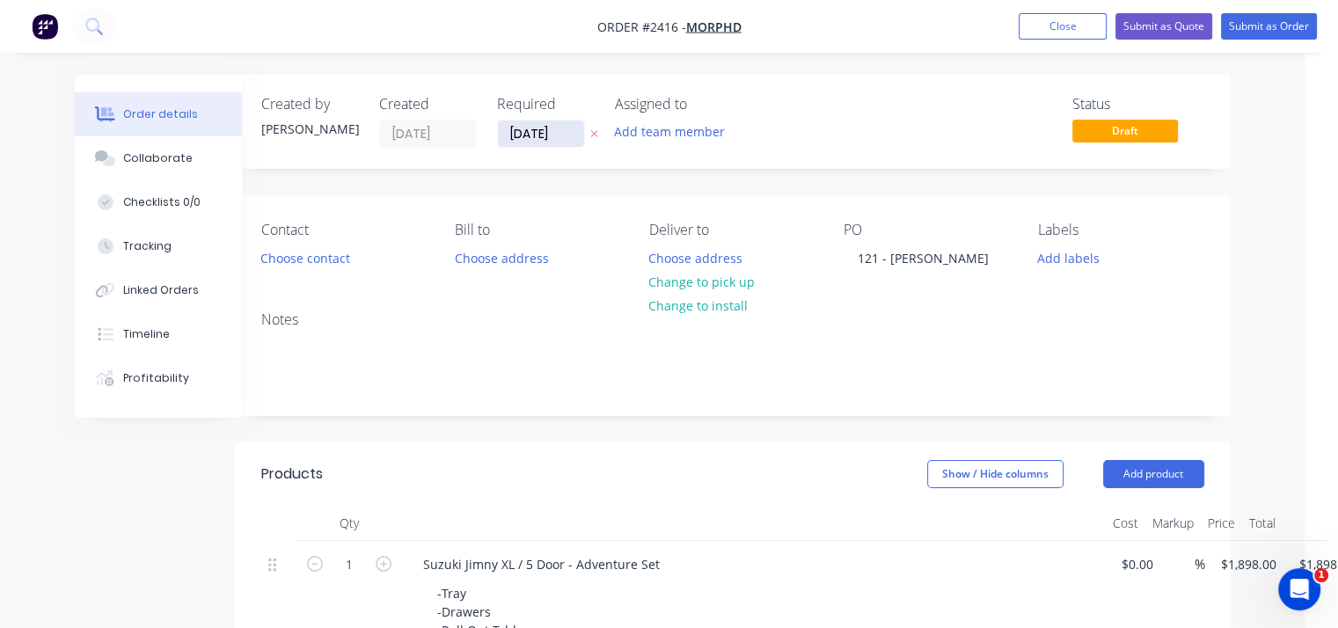
click at [517, 143] on input "[DATE]" at bounding box center [541, 134] width 86 height 26
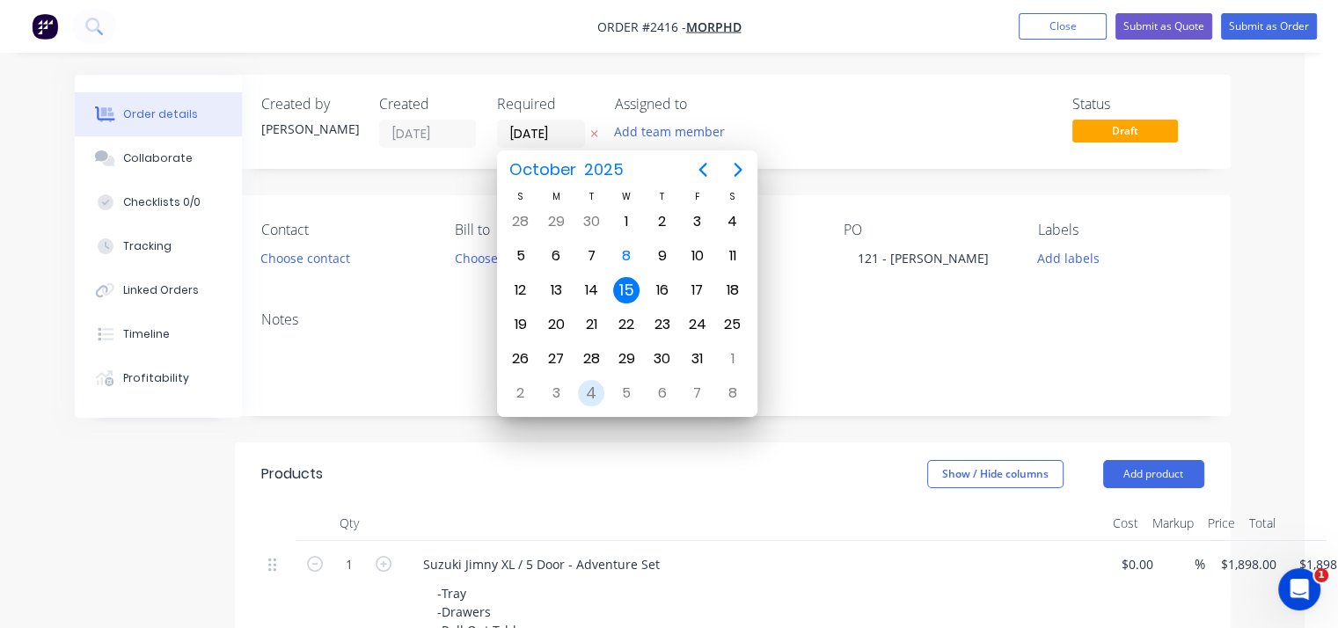
click at [590, 385] on div "4" at bounding box center [591, 393] width 26 height 26
type input "[DATE]"
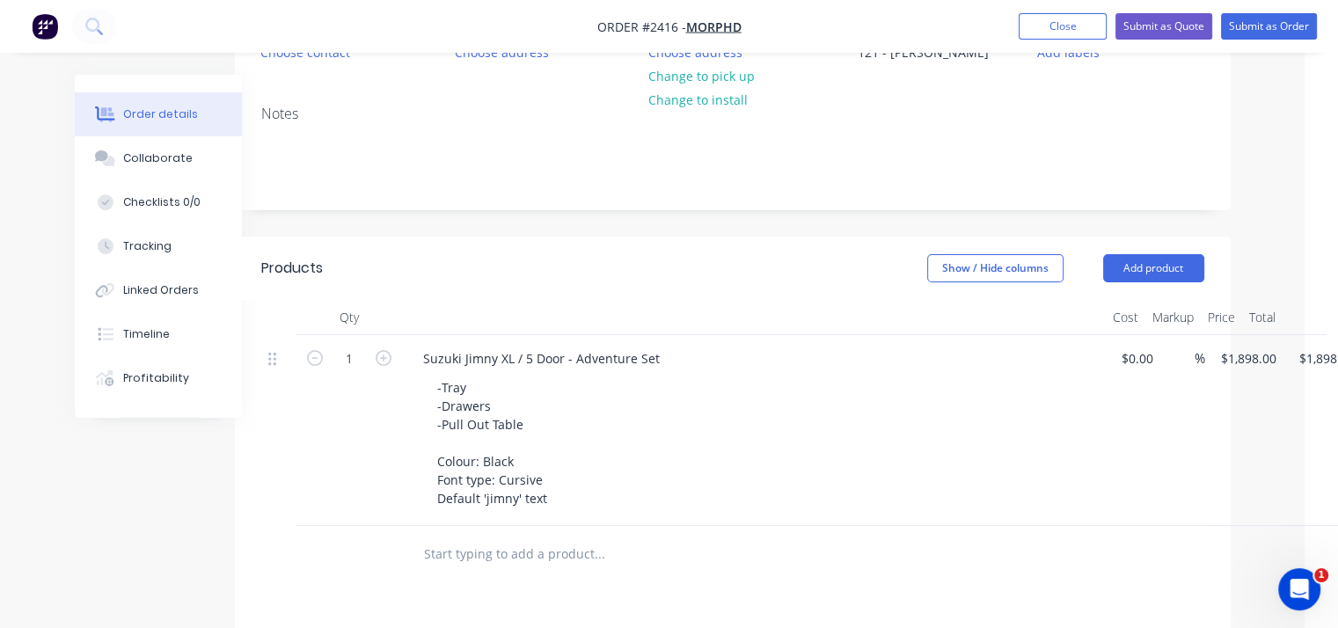
scroll to position [176, 33]
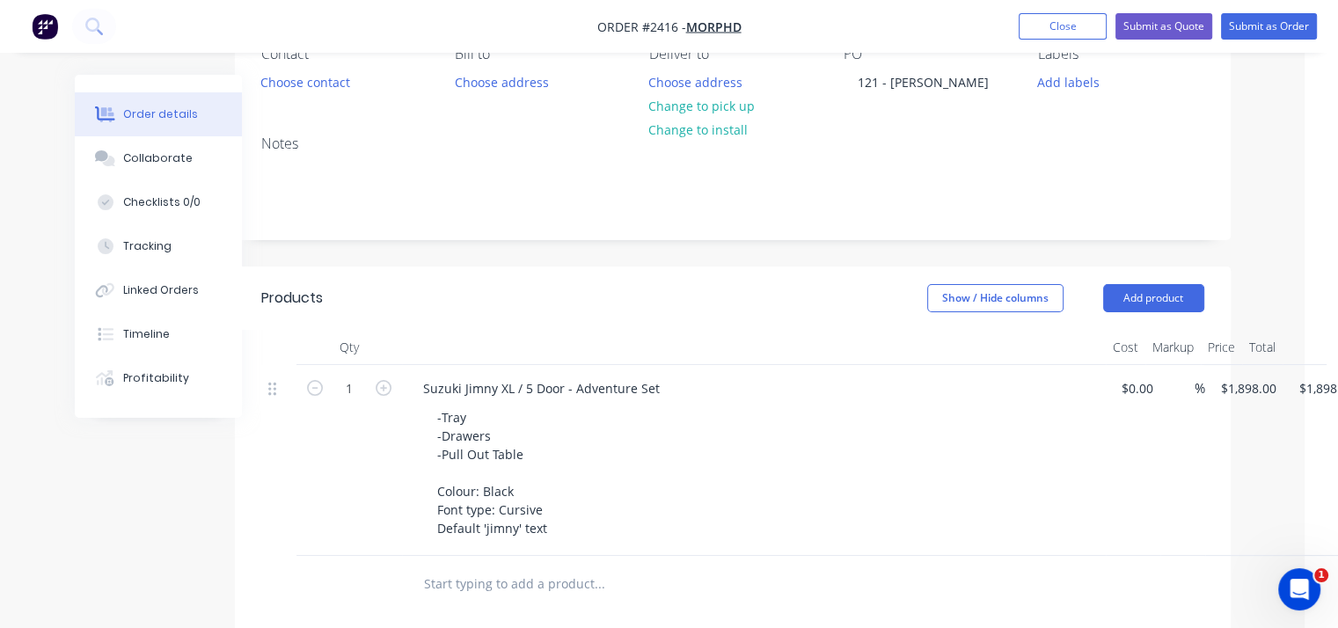
click at [582, 502] on div "-Tray -Drawers -Pull Out Table Colour: Black Font type: Cursive Default 'jimny'…" at bounding box center [761, 473] width 676 height 136
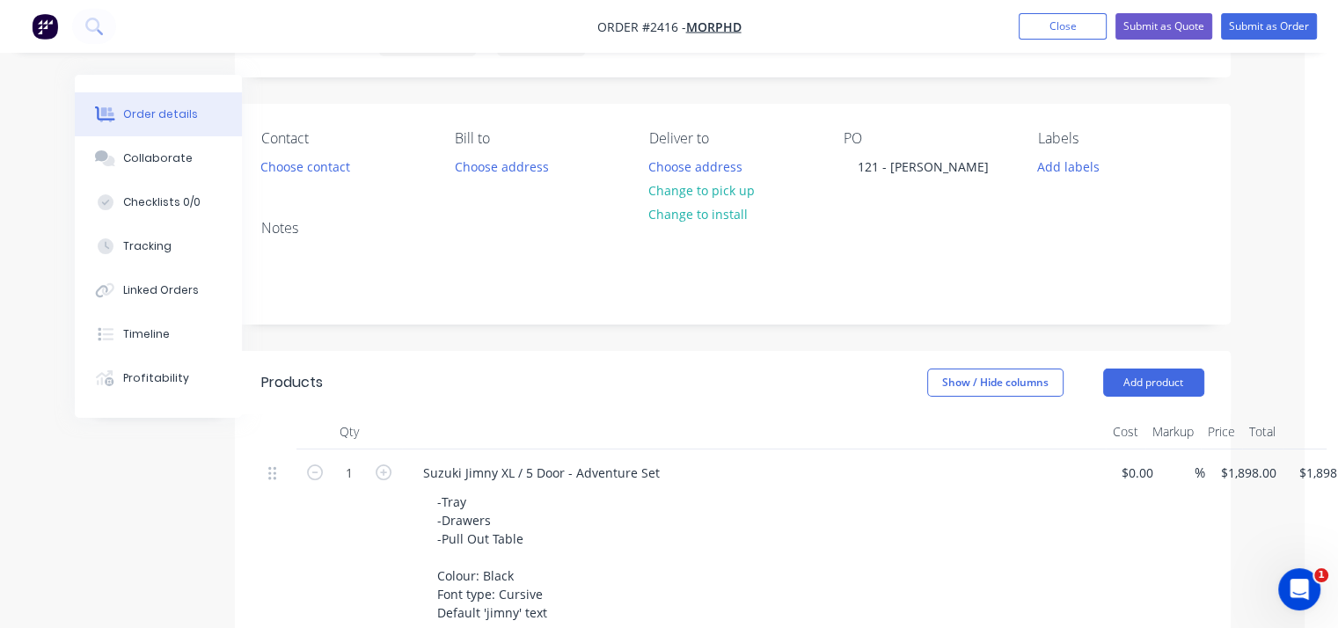
scroll to position [0, 33]
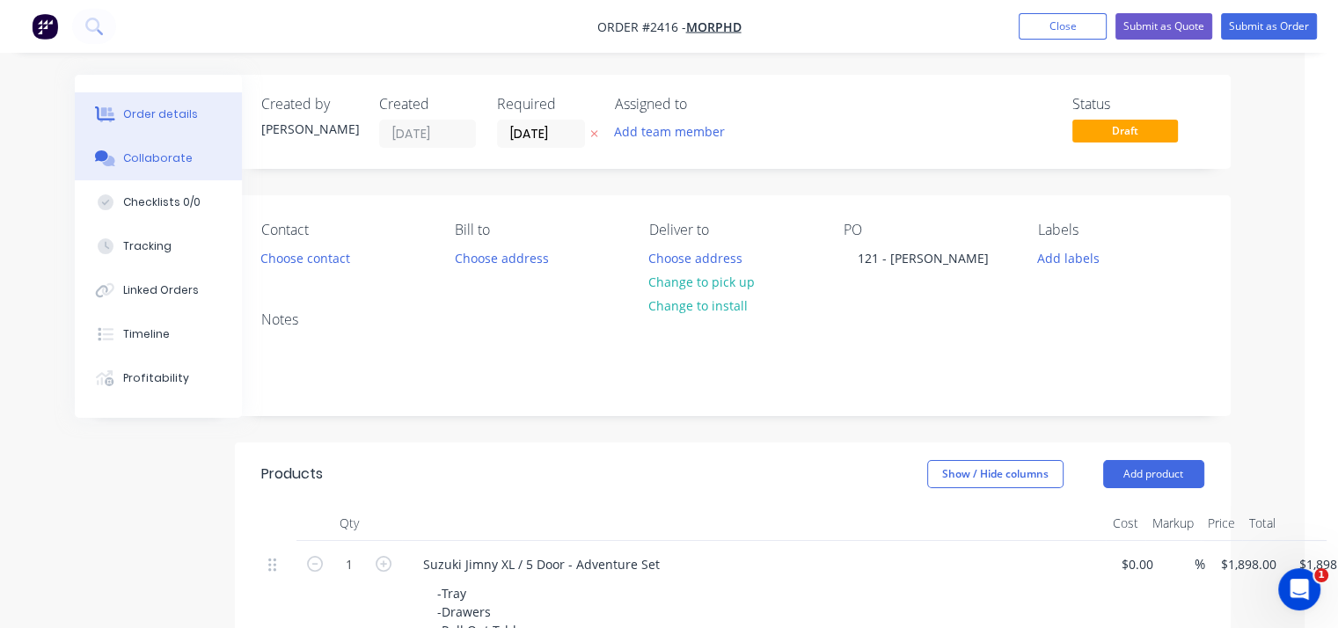
click at [158, 159] on div "Collaborate" at bounding box center [158, 158] width 70 height 16
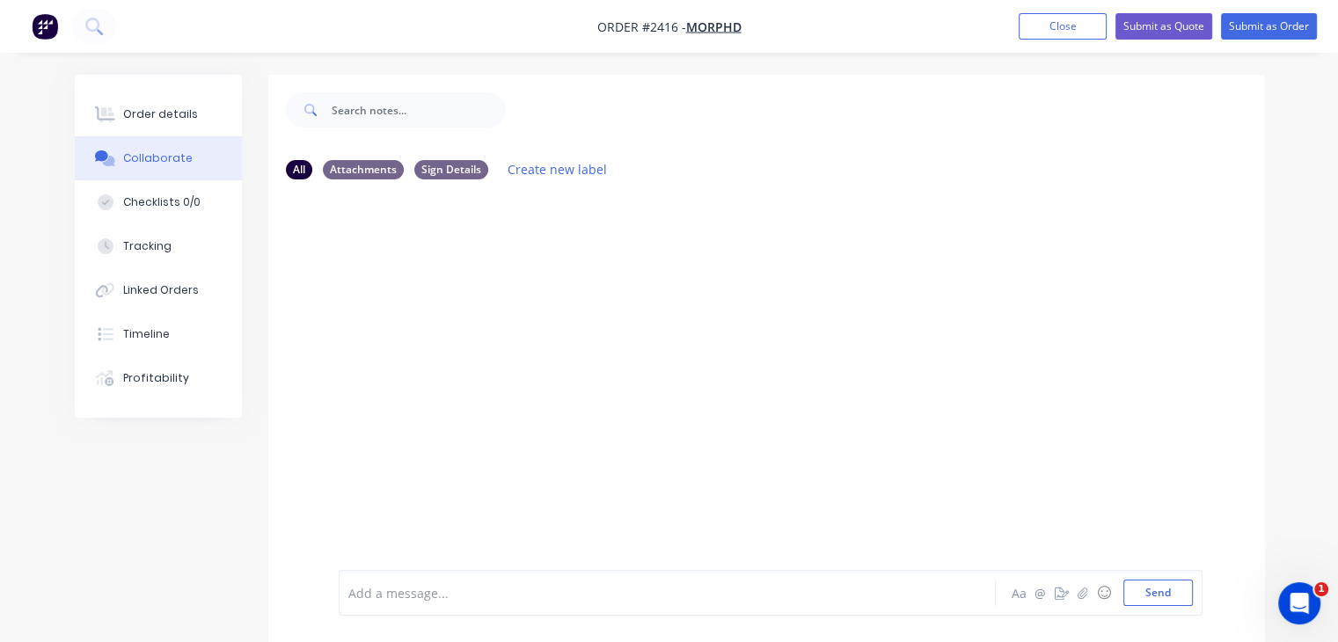
click at [384, 224] on div at bounding box center [766, 382] width 996 height 377
click at [487, 582] on div "Add a message..." at bounding box center [665, 593] width 634 height 26
click at [1173, 594] on button "Send" at bounding box center [1159, 593] width 70 height 26
click at [1169, 595] on button "Send" at bounding box center [1159, 593] width 70 height 26
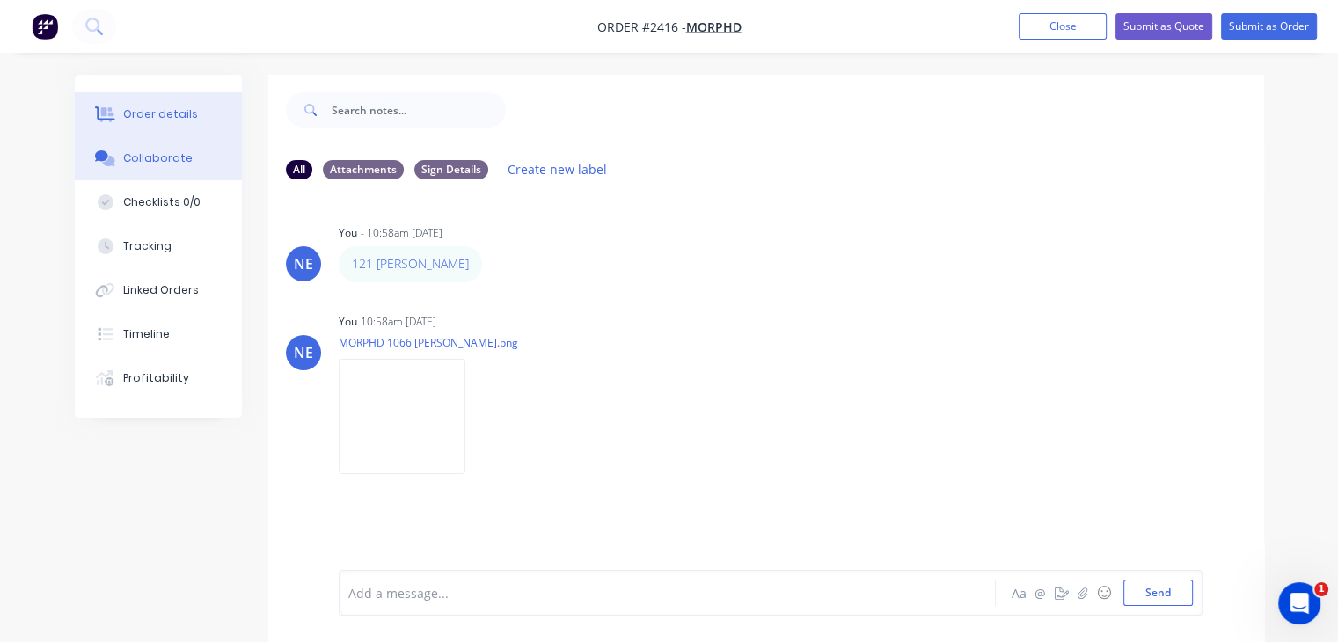
click at [149, 117] on div "Order details" at bounding box center [160, 114] width 75 height 16
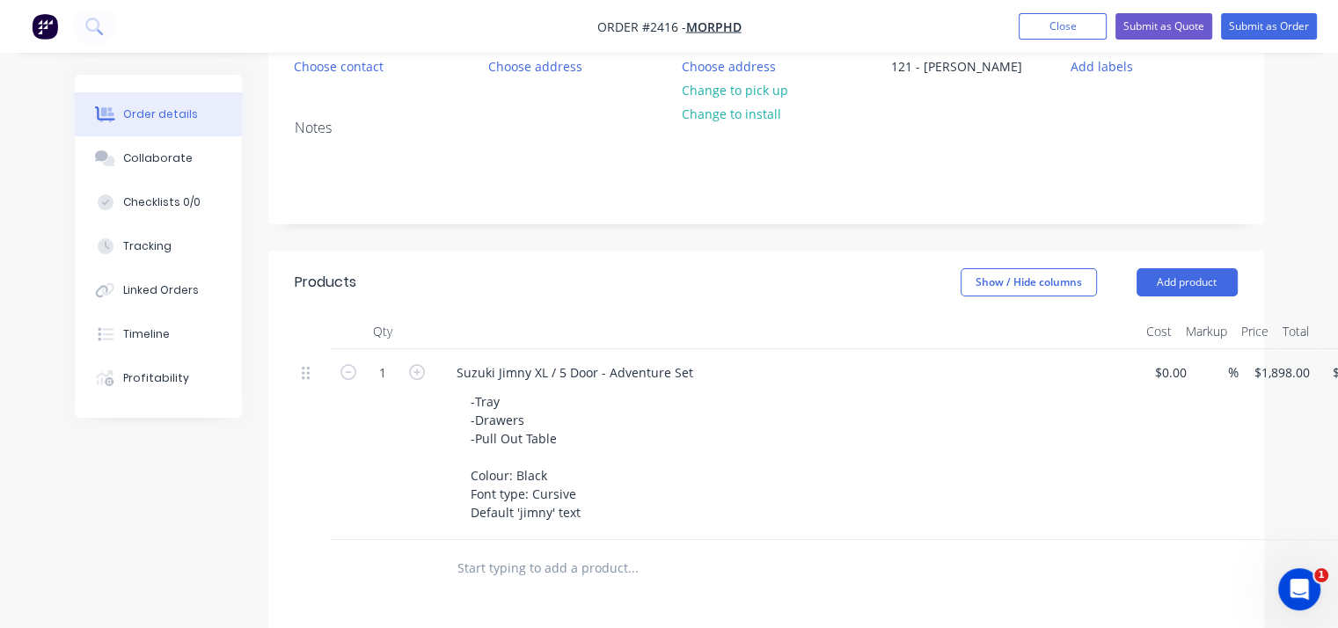
scroll to position [352, 0]
